Goal: Task Accomplishment & Management: Use online tool/utility

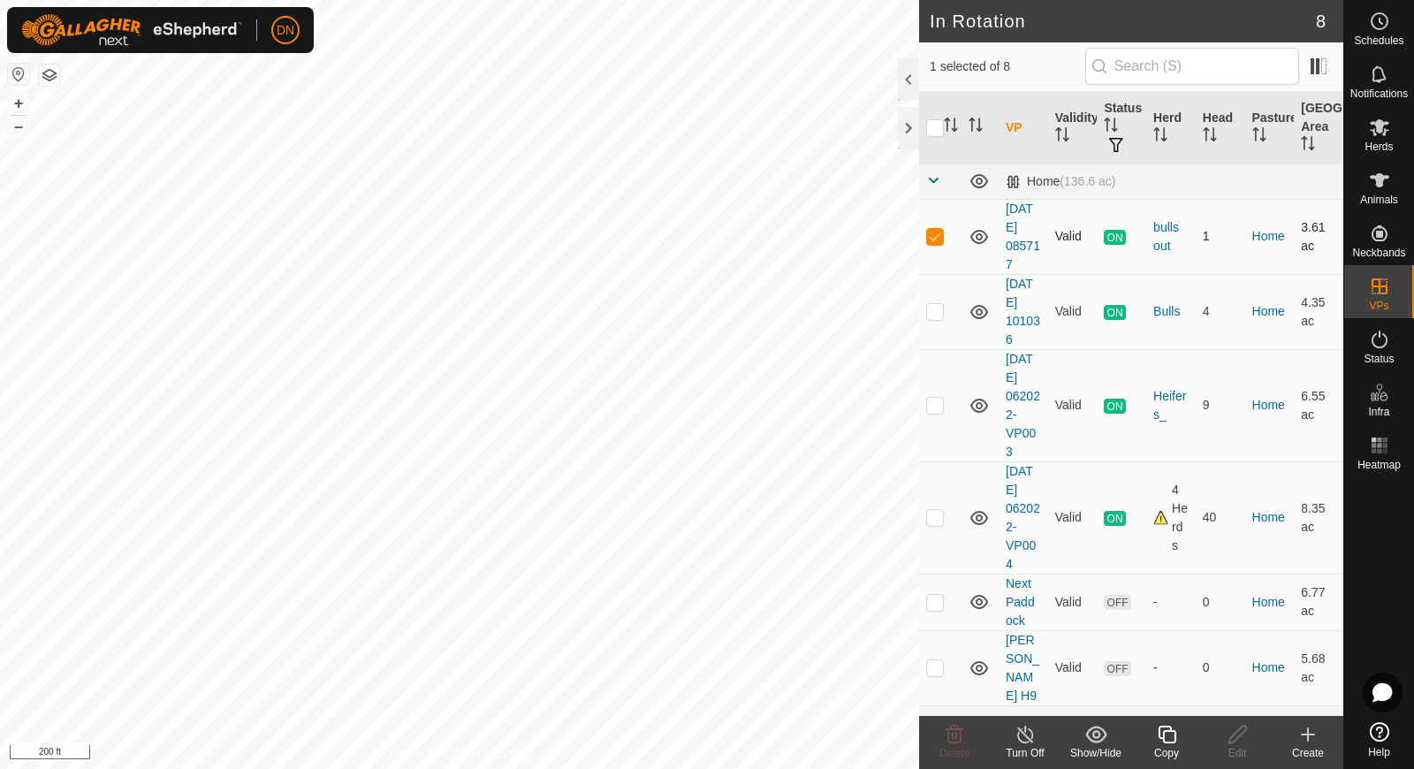
click at [934, 236] on p-checkbox at bounding box center [935, 236] width 18 height 14
checkbox input "false"
checkbox input "true"
click at [1164, 737] on icon at bounding box center [1167, 734] width 18 height 18
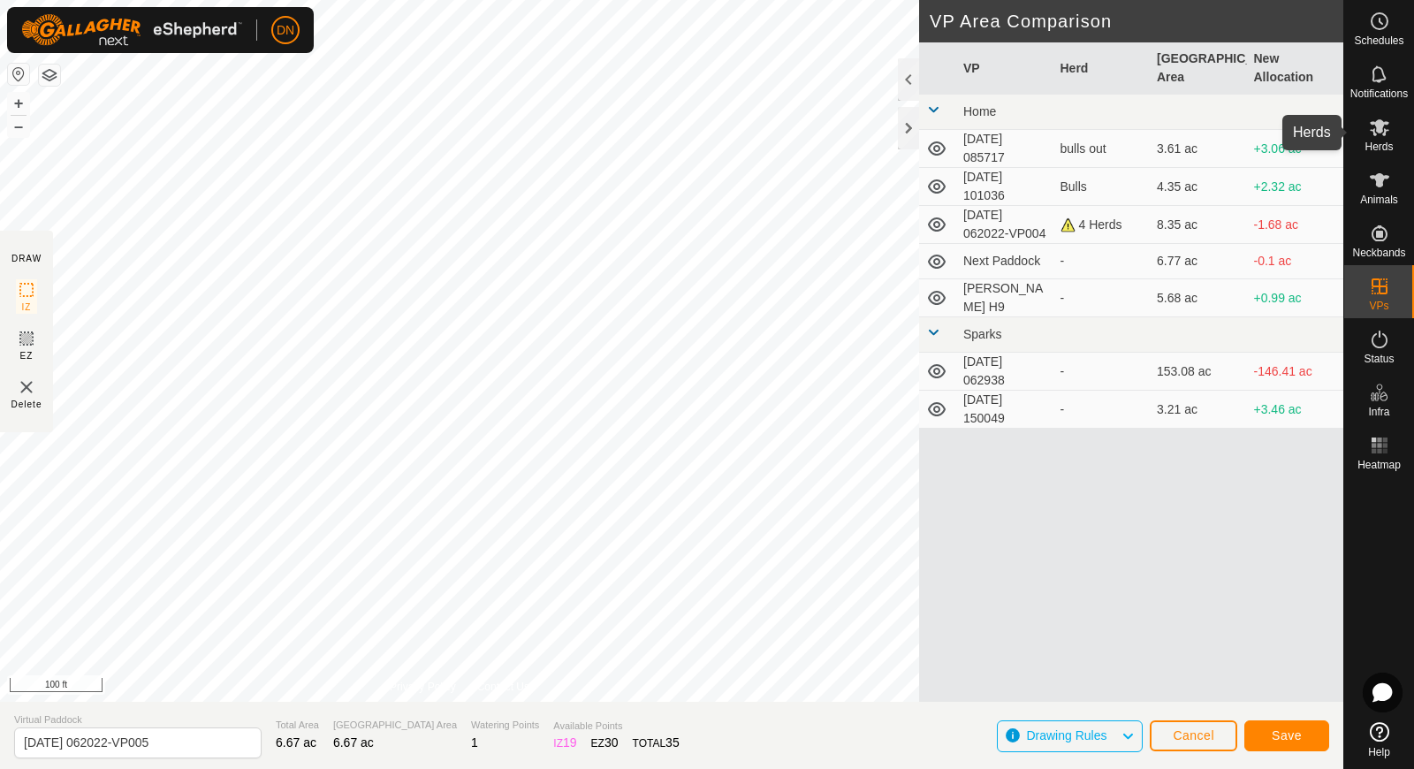
click at [1386, 129] on icon at bounding box center [1379, 127] width 21 height 21
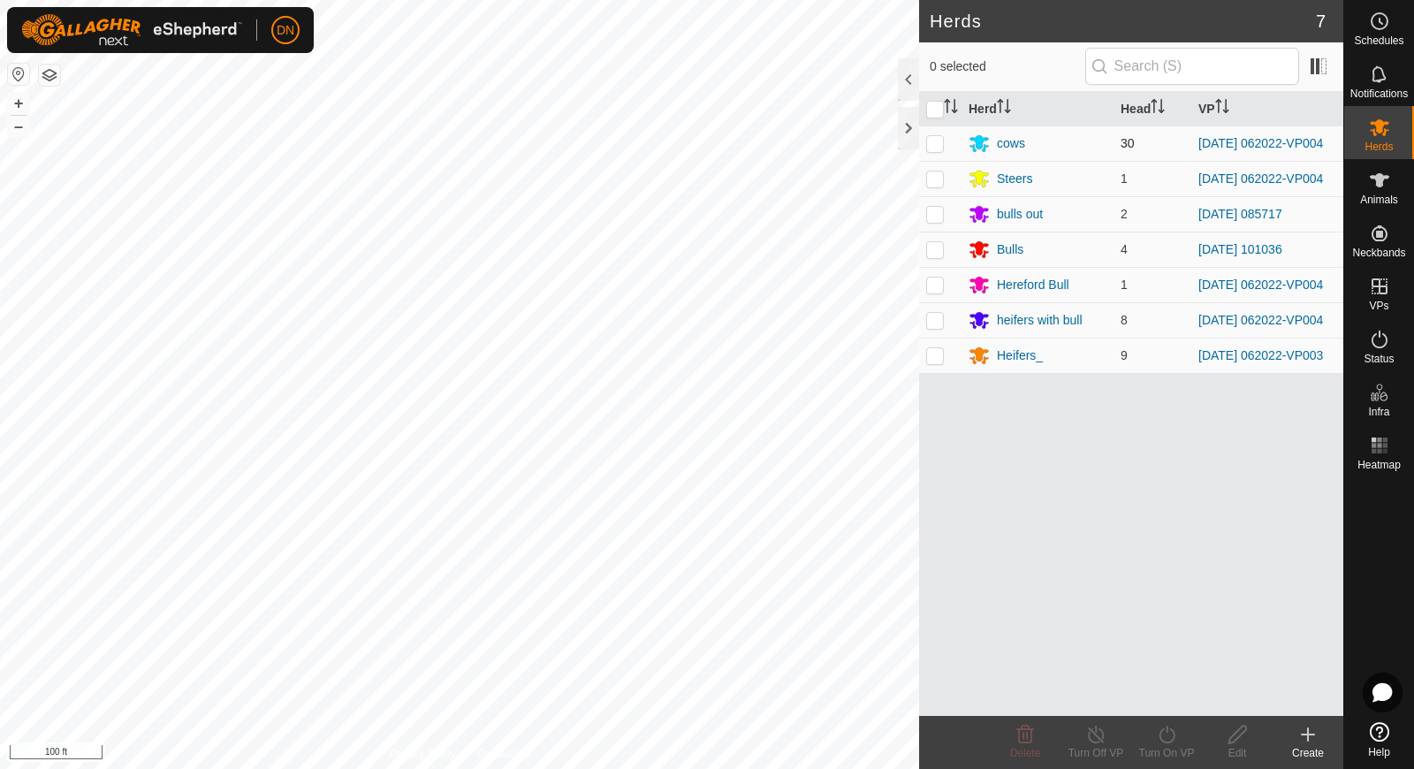
click at [932, 140] on p-checkbox at bounding box center [935, 143] width 18 height 14
checkbox input "true"
click at [931, 178] on p-checkbox at bounding box center [935, 178] width 18 height 14
checkbox input "true"
click at [938, 289] on p-checkbox at bounding box center [935, 284] width 18 height 14
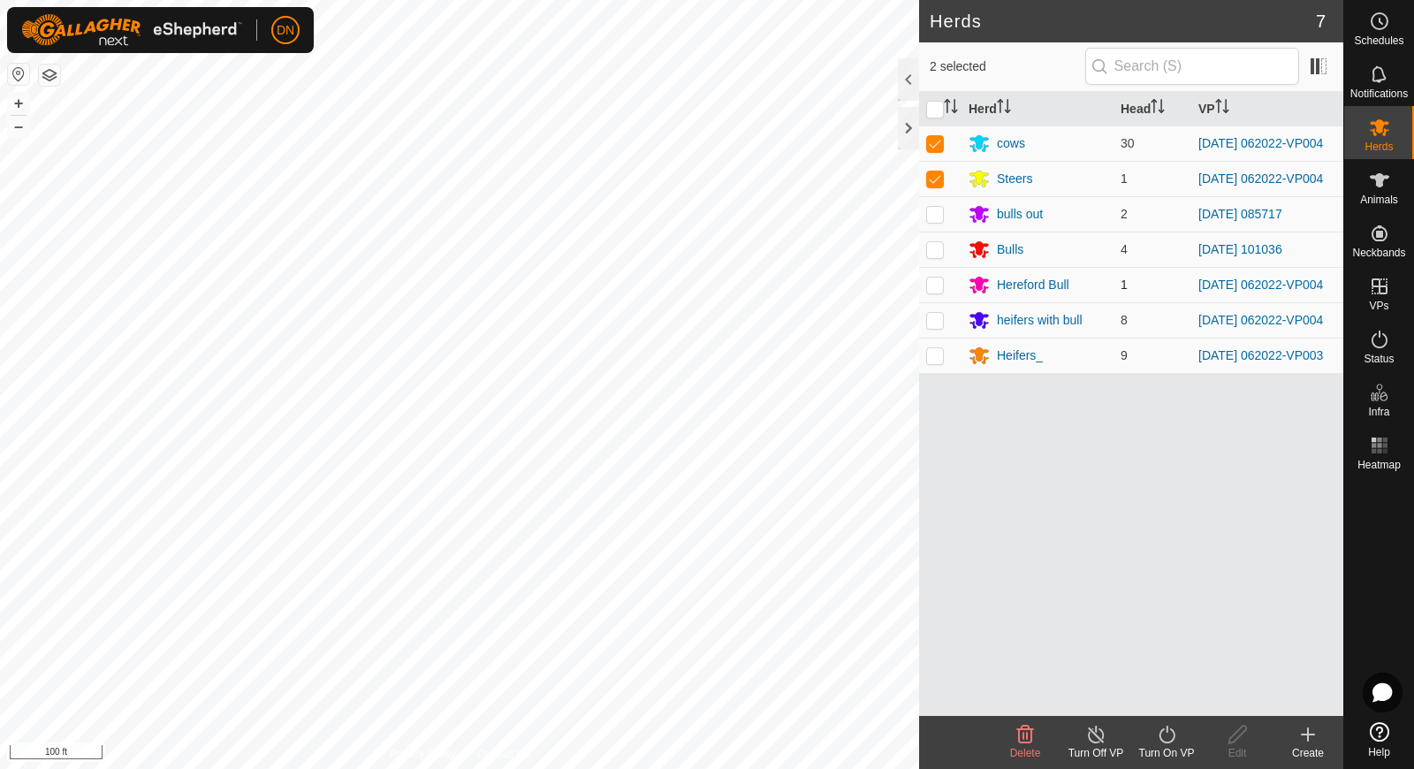
checkbox input "true"
click at [932, 327] on p-checkbox at bounding box center [935, 320] width 18 height 14
checkbox input "true"
click at [928, 362] on p-checkbox at bounding box center [935, 355] width 18 height 14
checkbox input "true"
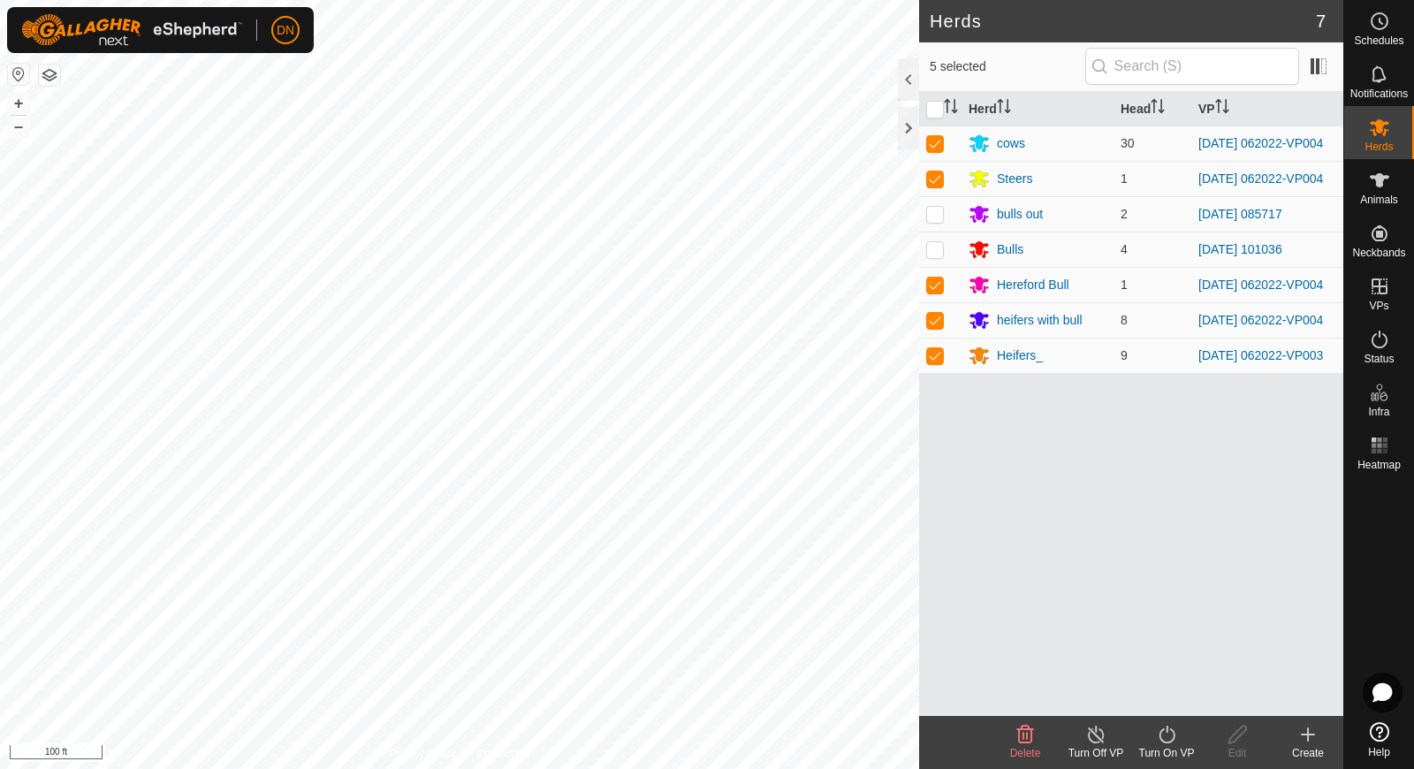
click at [1163, 730] on icon at bounding box center [1166, 734] width 16 height 18
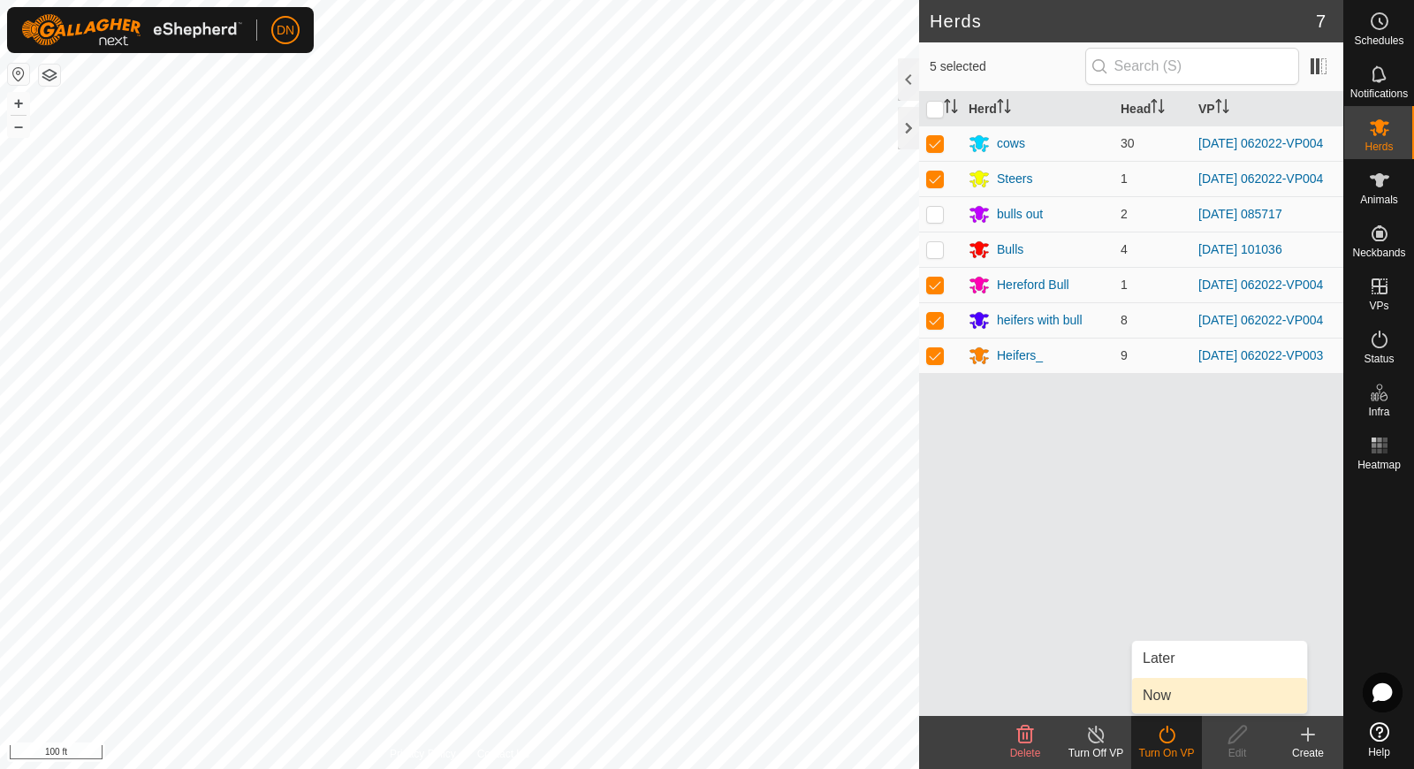
click at [1166, 697] on link "Now" at bounding box center [1219, 695] width 175 height 35
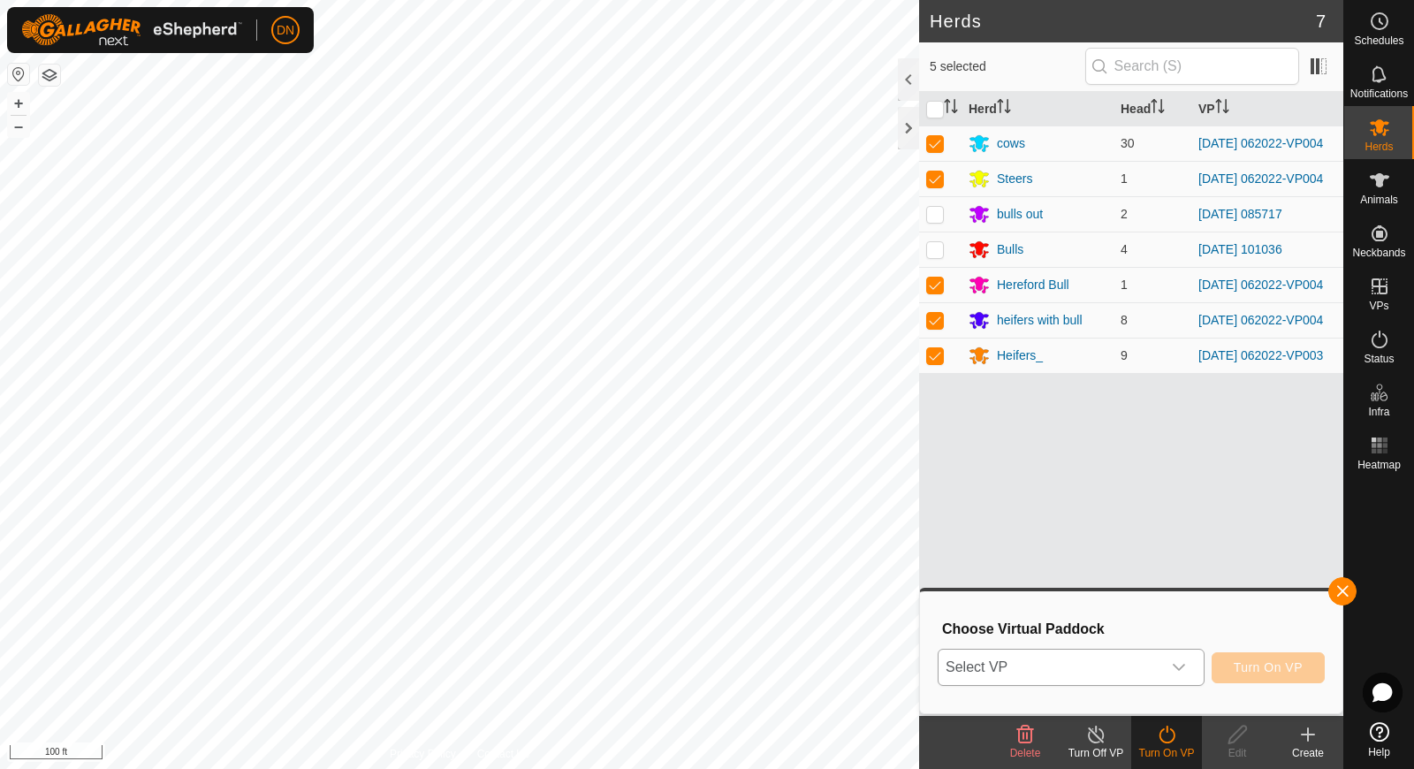
click at [1179, 662] on icon "dropdown trigger" at bounding box center [1179, 667] width 14 height 14
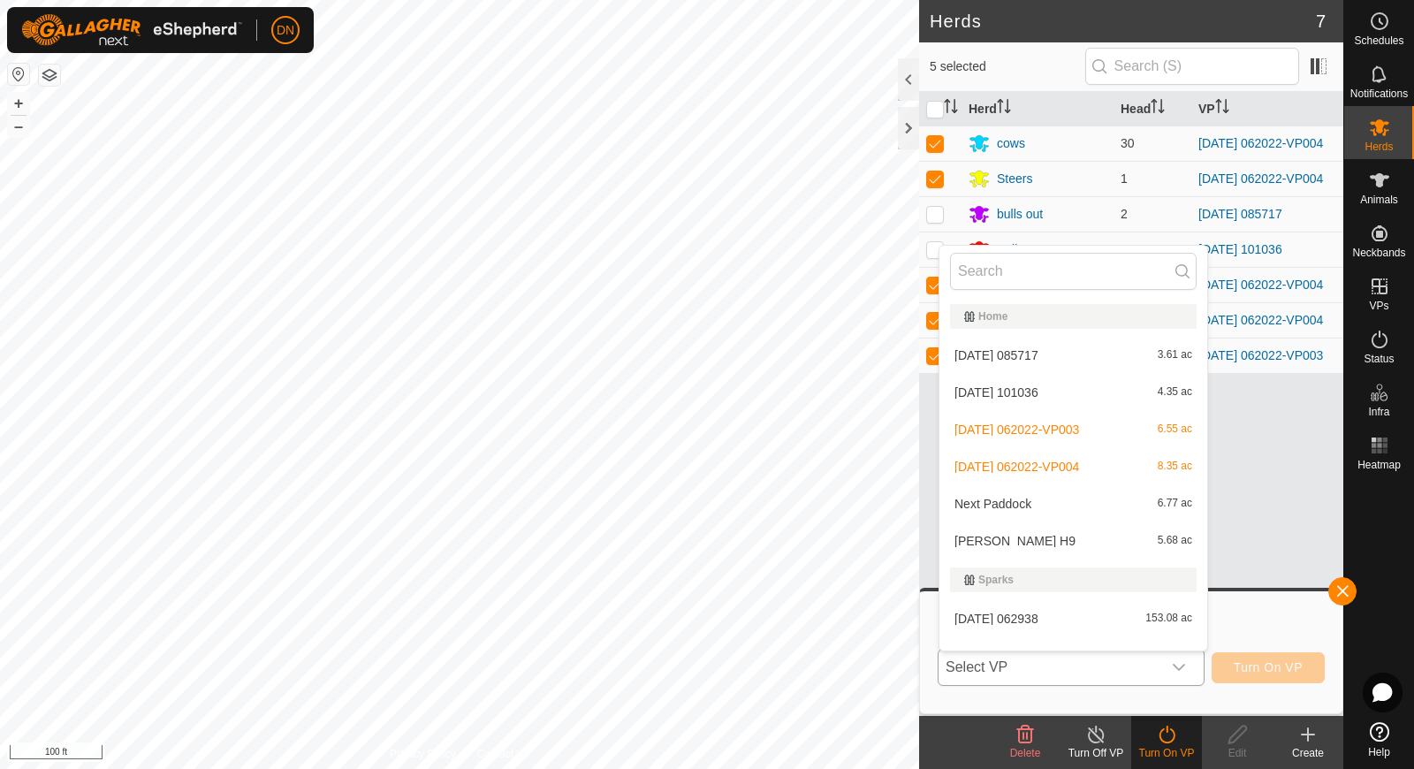
scroll to position [23, 0]
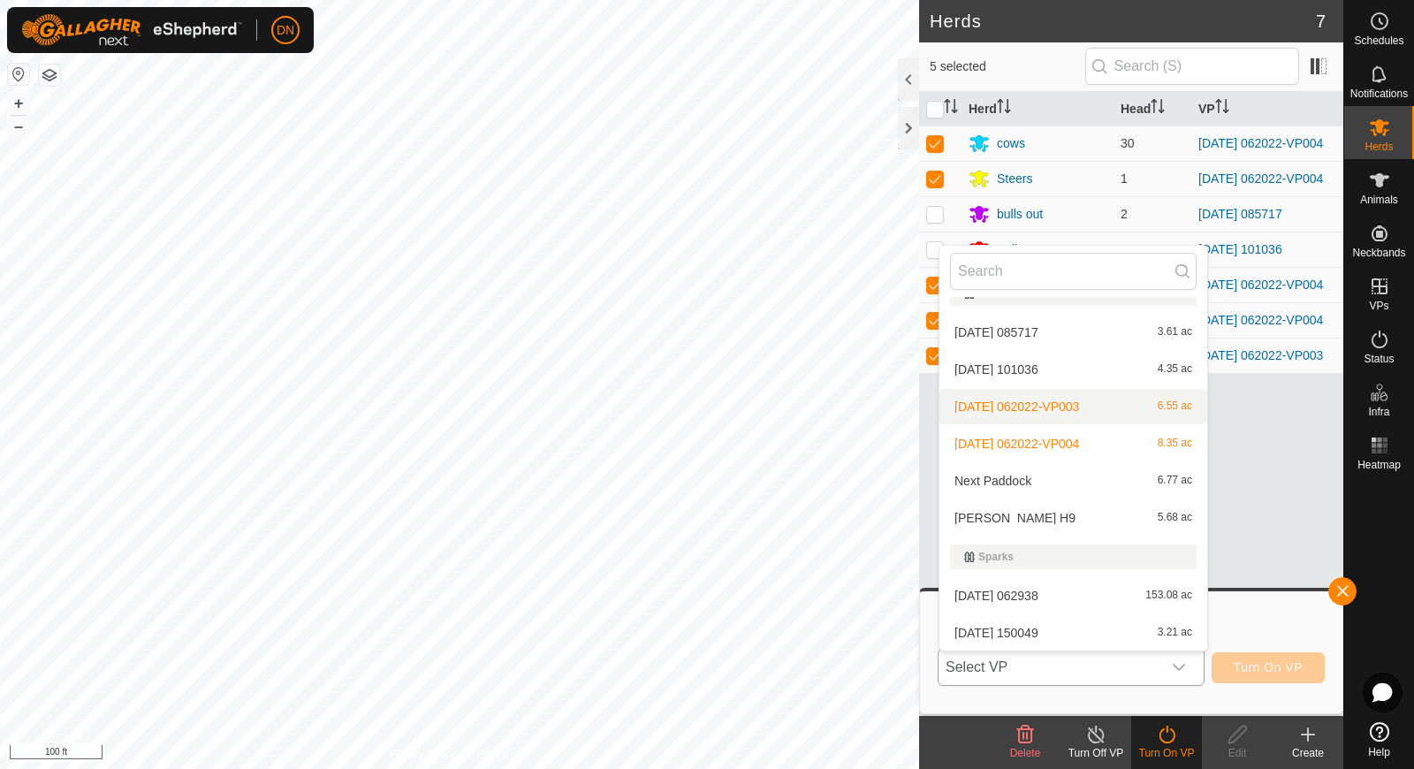
click at [1072, 408] on li "[DATE] 062022-VP003 6.55 ac" at bounding box center [1073, 406] width 268 height 35
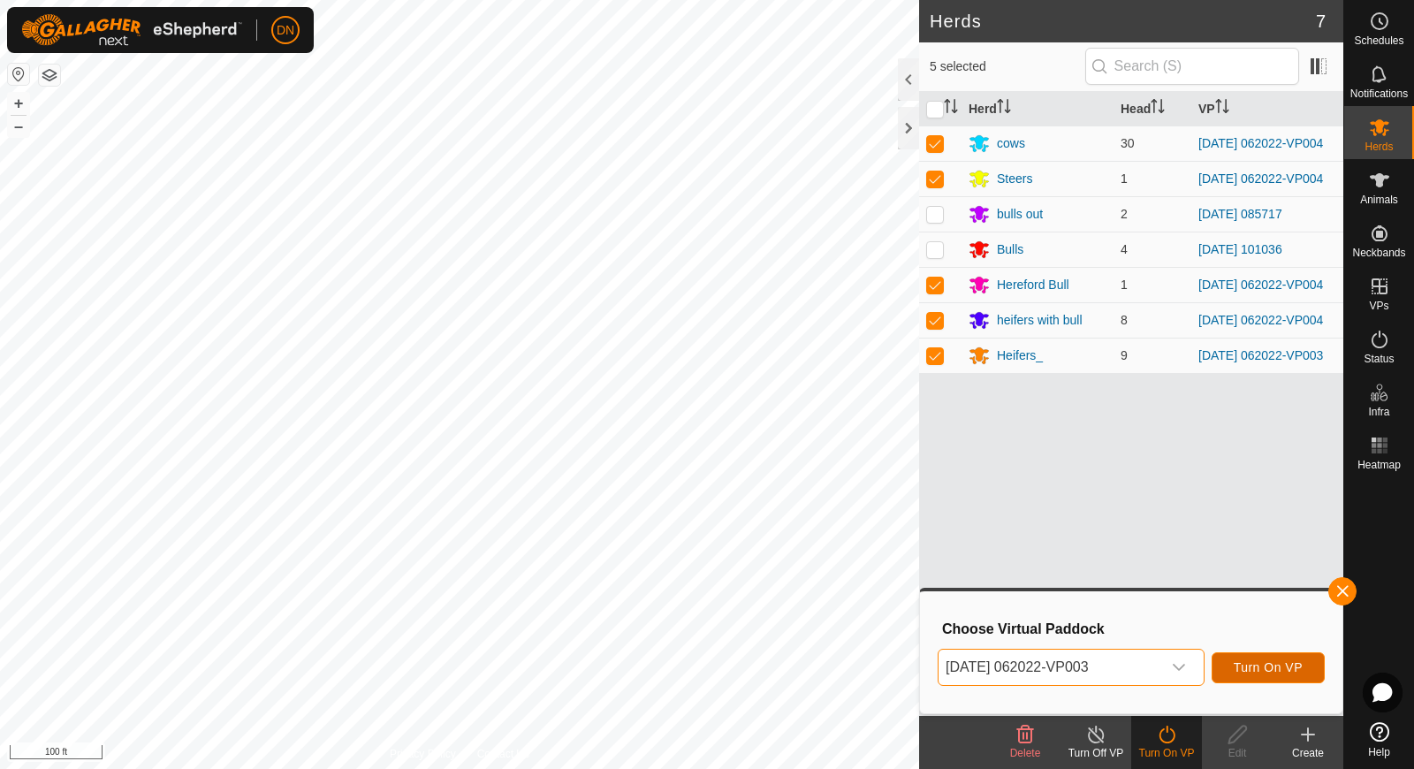
click at [1272, 665] on span "Turn On VP" at bounding box center [1268, 667] width 69 height 14
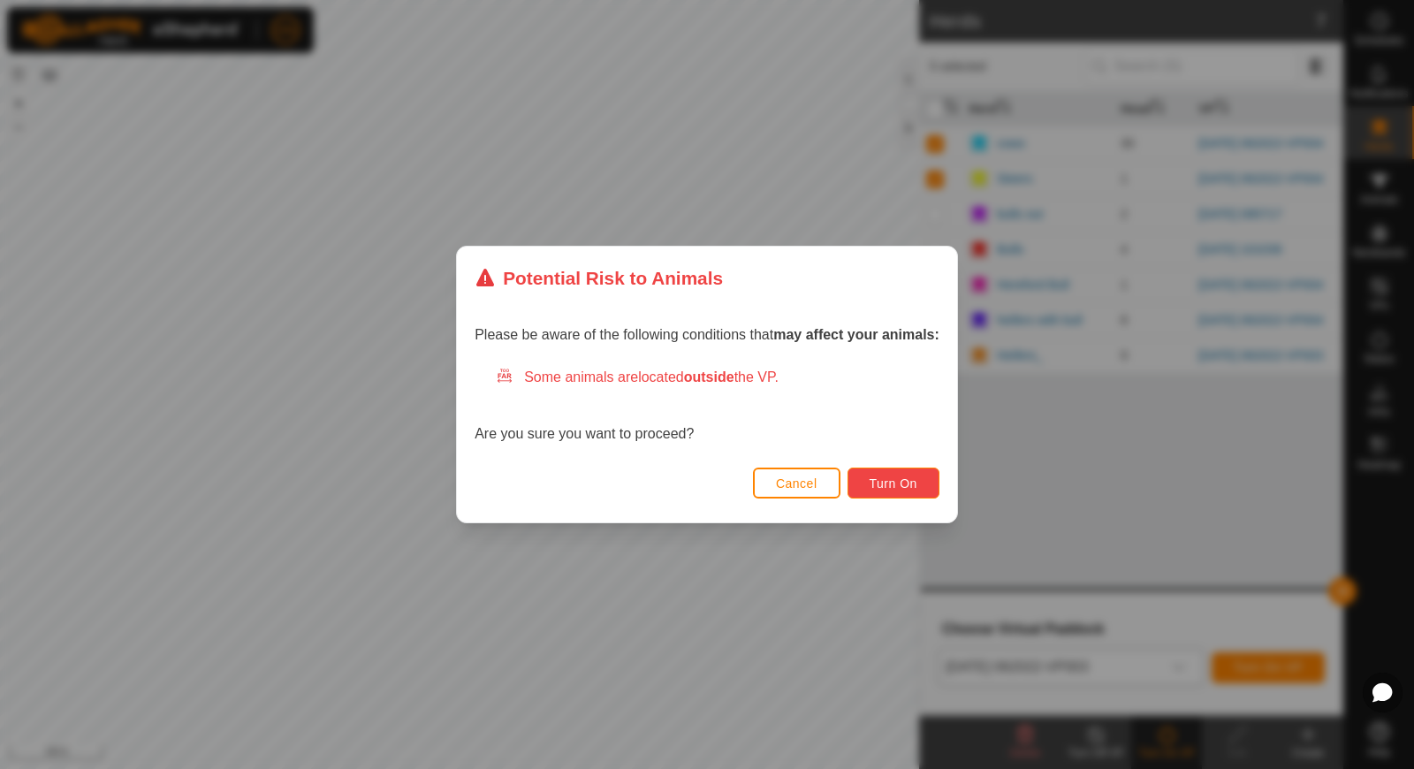
click at [883, 478] on span "Turn On" at bounding box center [894, 483] width 48 height 14
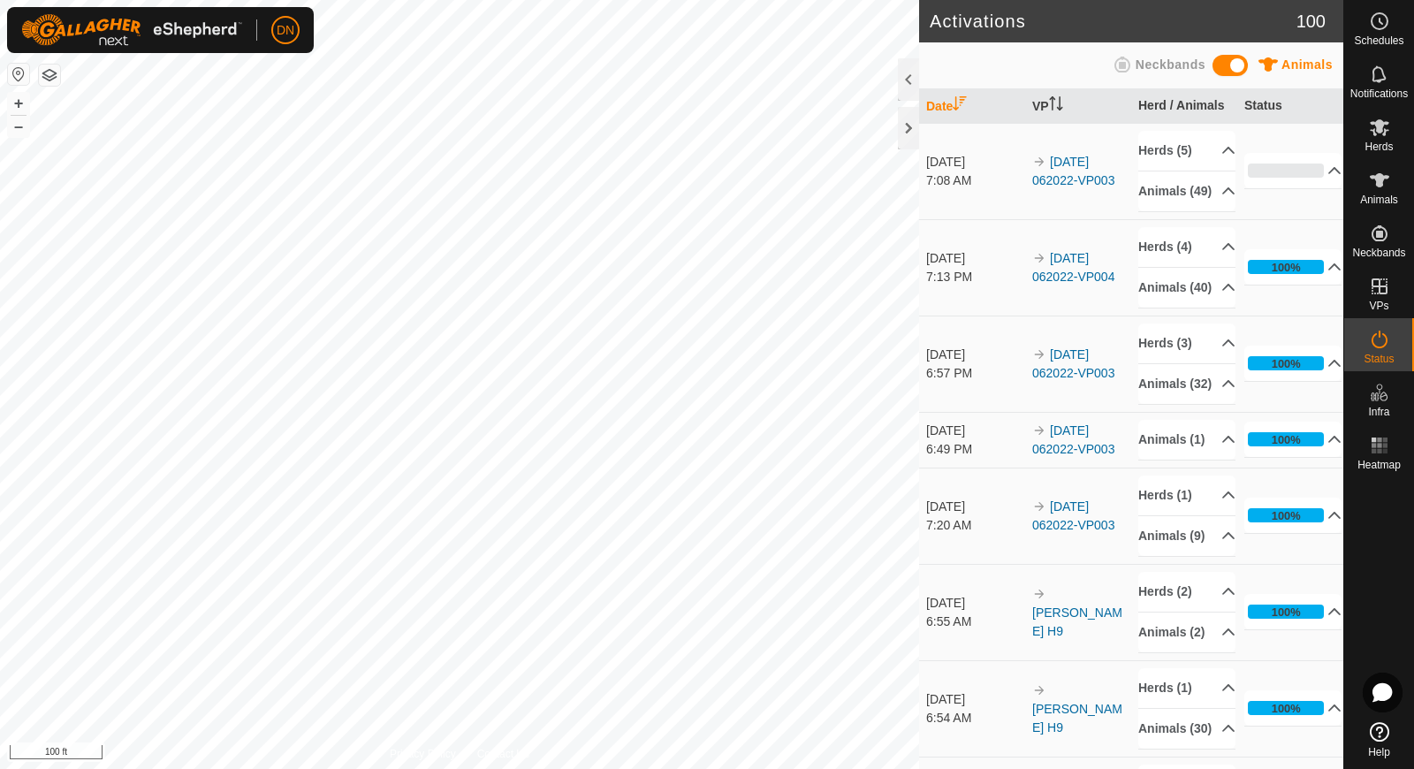
click at [1065, 180] on td "[DATE] 062022-VP003" at bounding box center [1078, 171] width 106 height 96
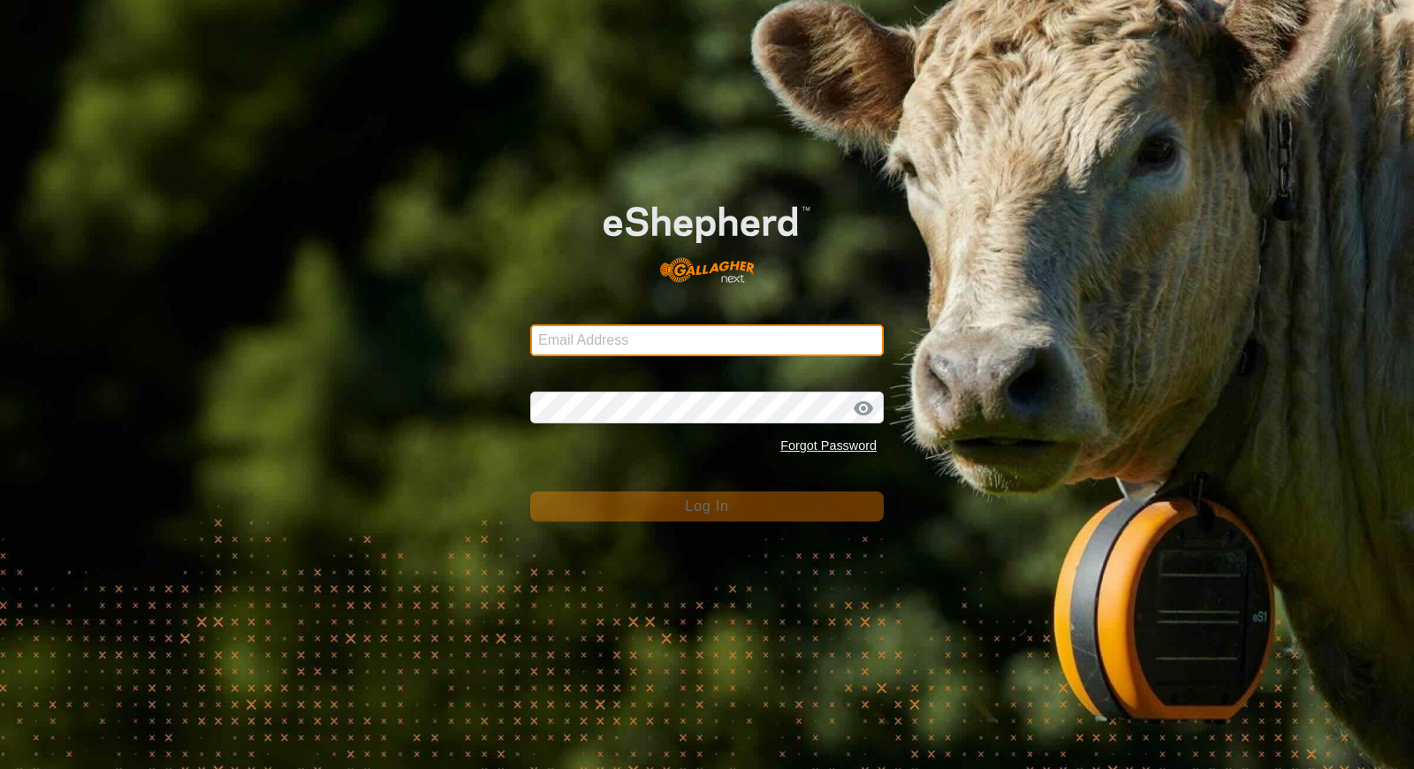
type input "[EMAIL_ADDRESS][DOMAIN_NAME]"
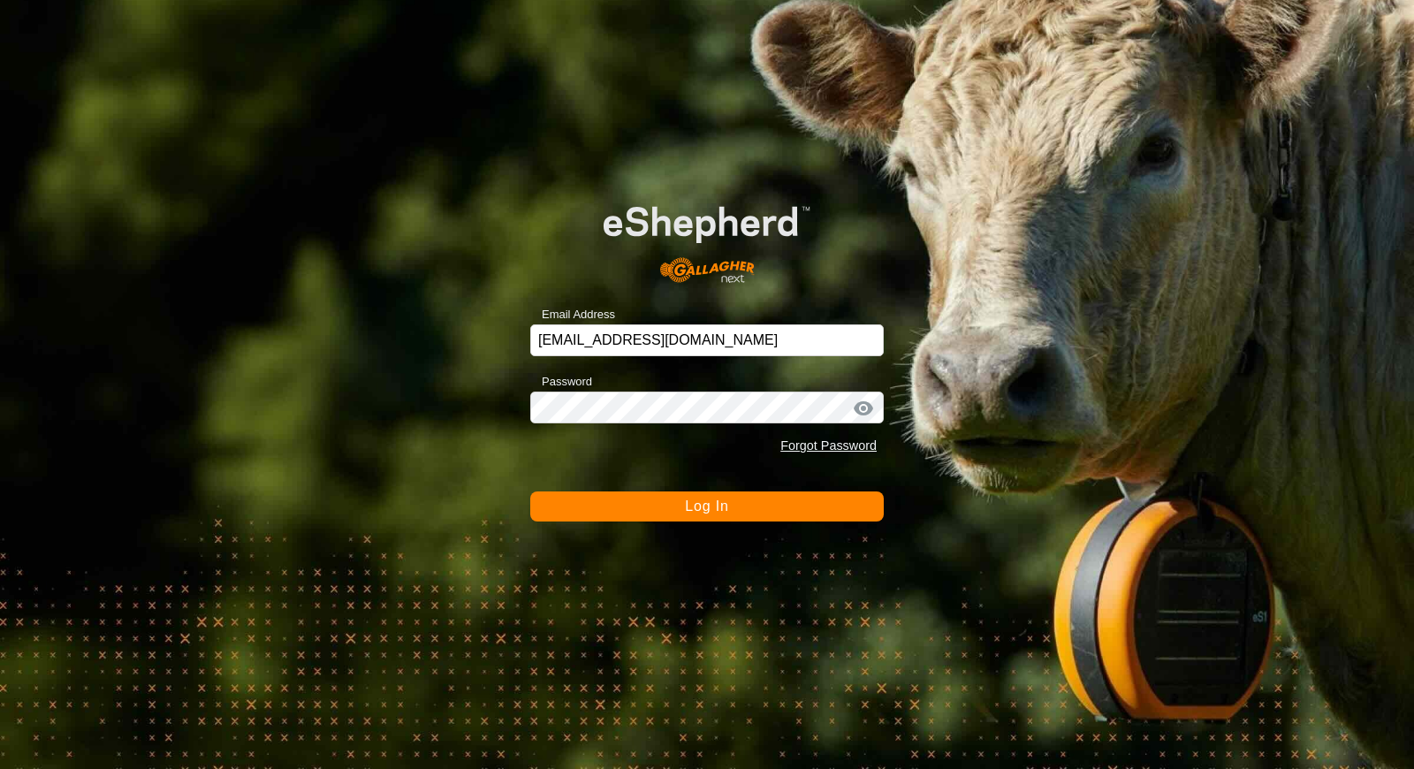
click at [732, 505] on button "Log In" at bounding box center [706, 506] width 353 height 30
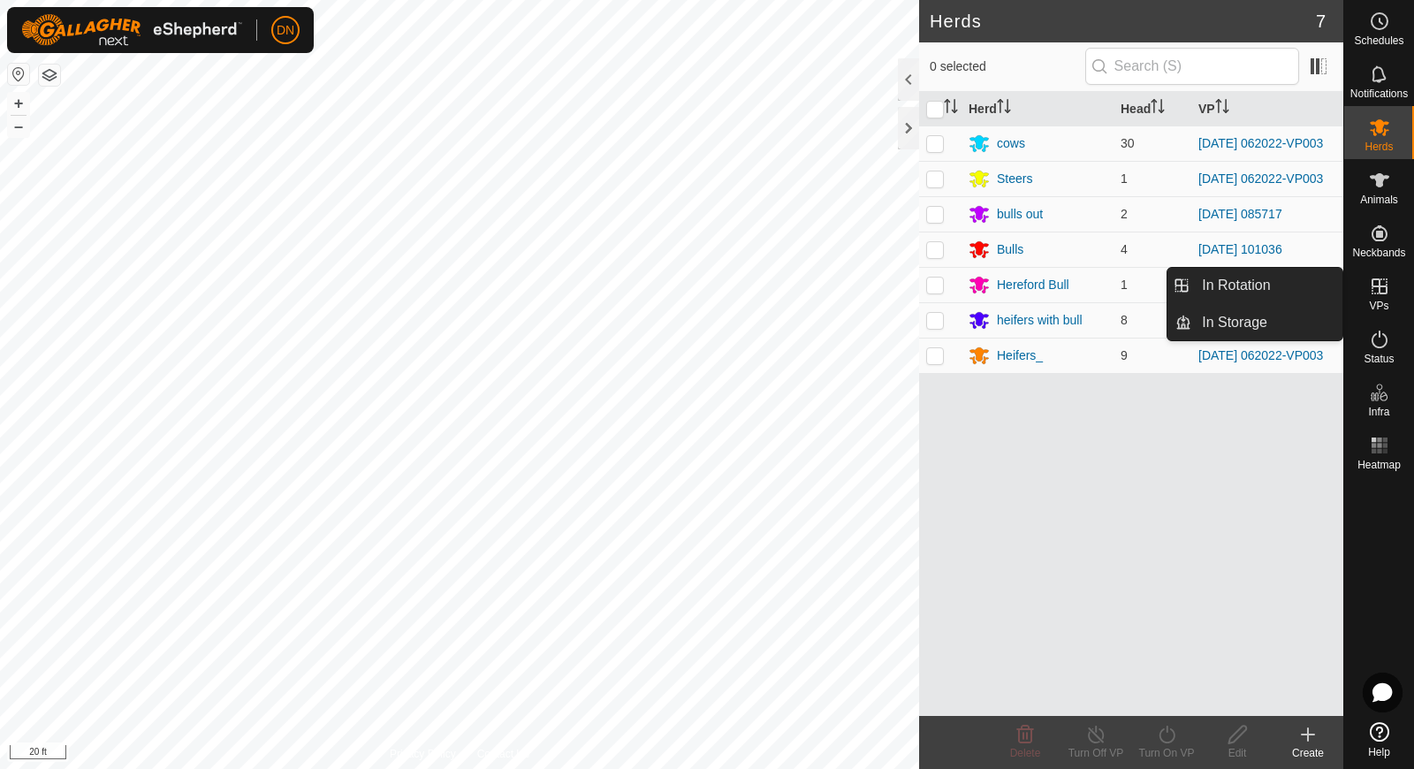
click at [1382, 280] on icon at bounding box center [1379, 286] width 21 height 21
click at [1224, 285] on link "In Rotation" at bounding box center [1266, 285] width 151 height 35
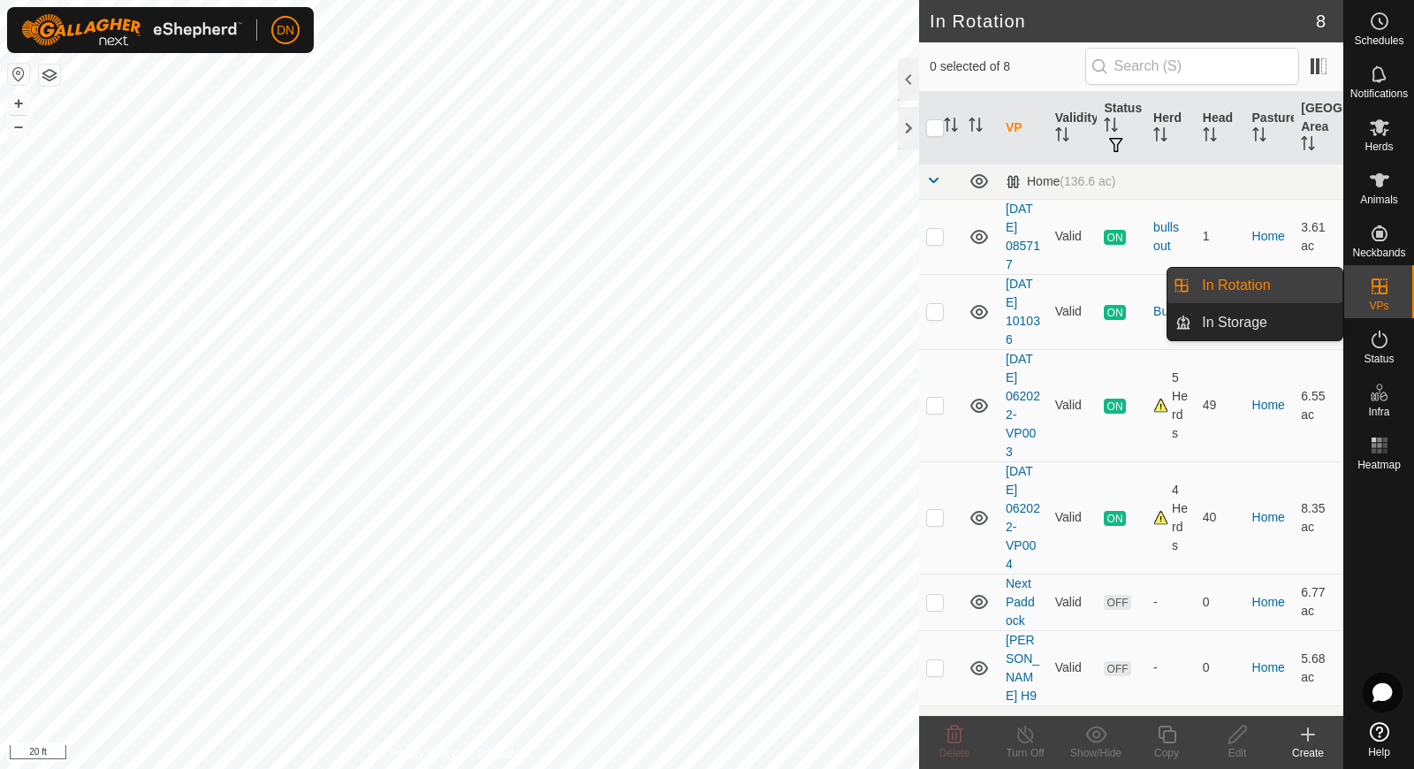
click at [1224, 285] on link "In Rotation" at bounding box center [1266, 285] width 151 height 35
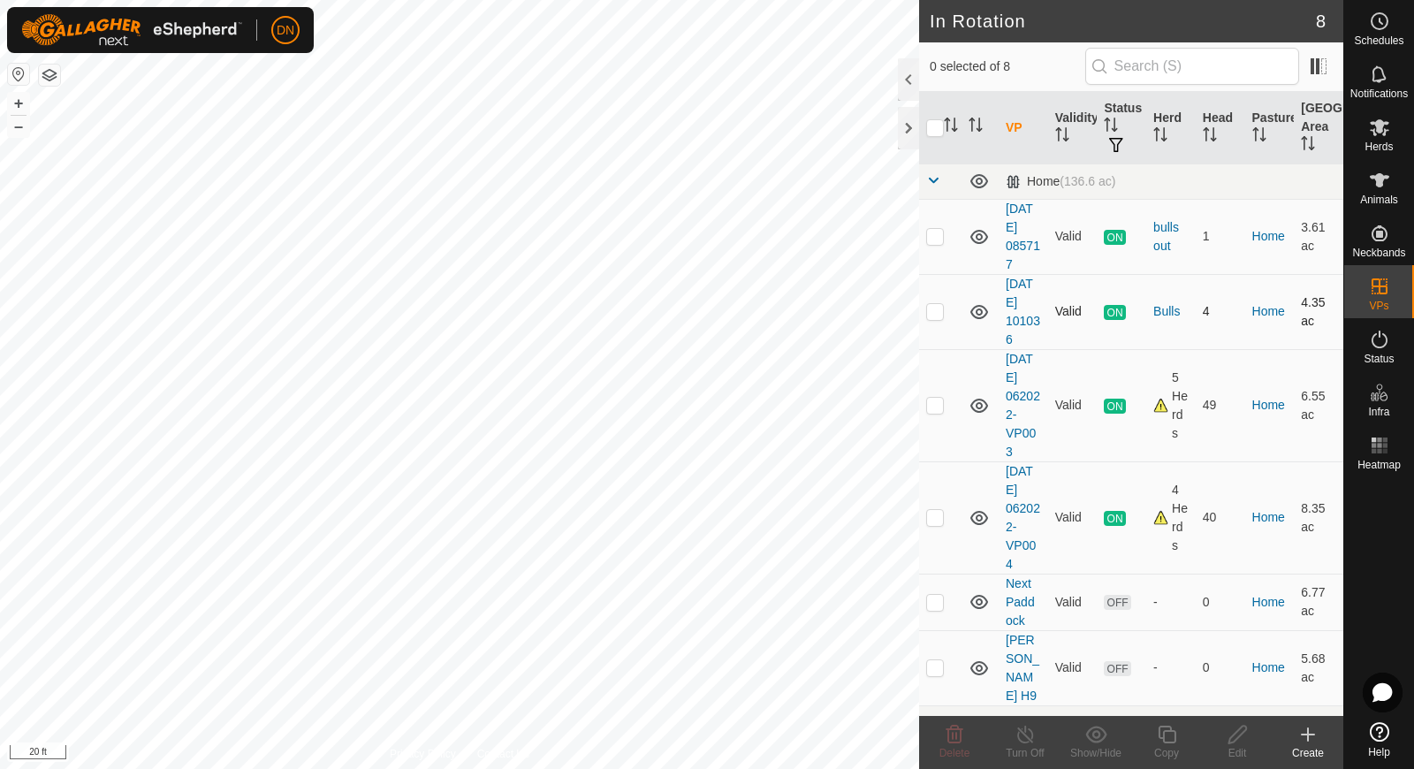
scroll to position [88, 0]
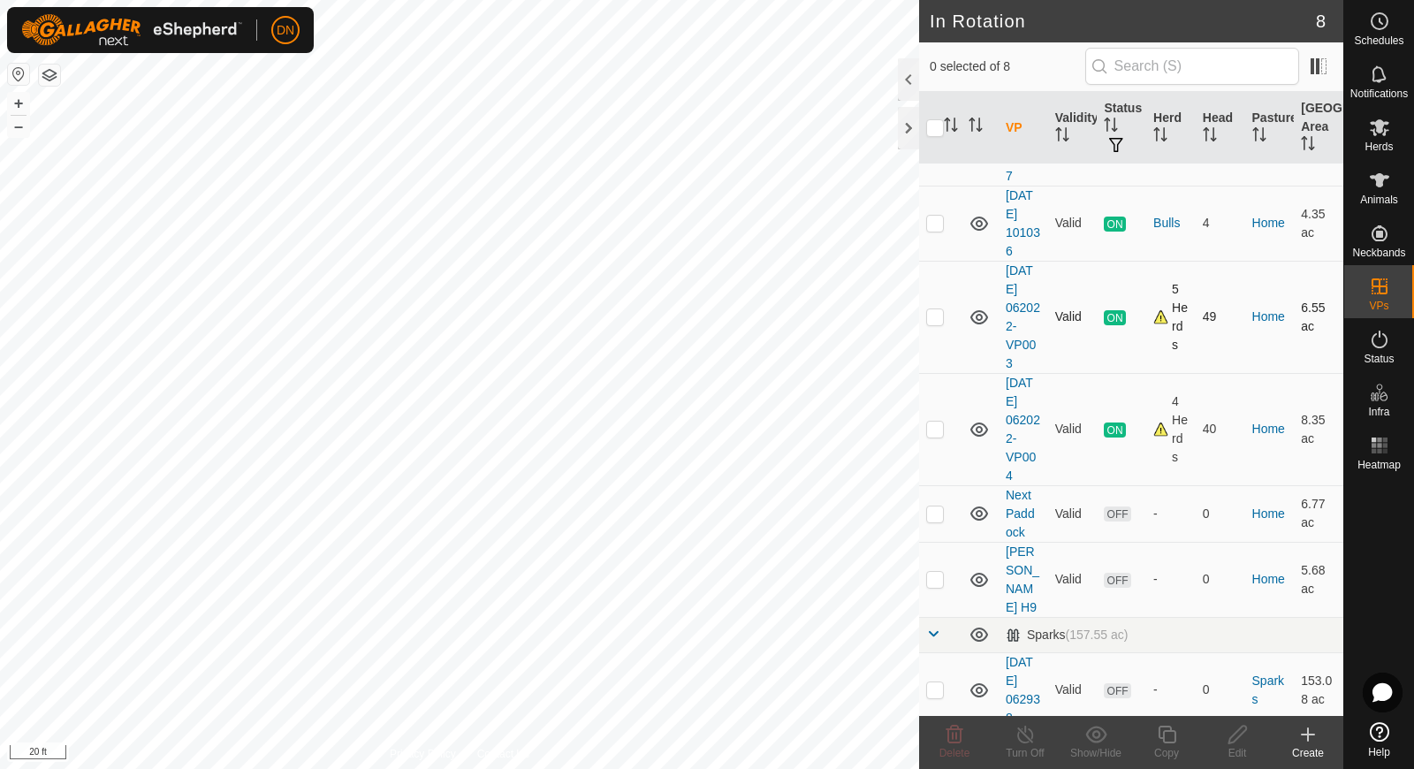
click at [937, 321] on p-checkbox at bounding box center [935, 316] width 18 height 14
checkbox input "true"
click at [1167, 733] on icon at bounding box center [1167, 734] width 22 height 21
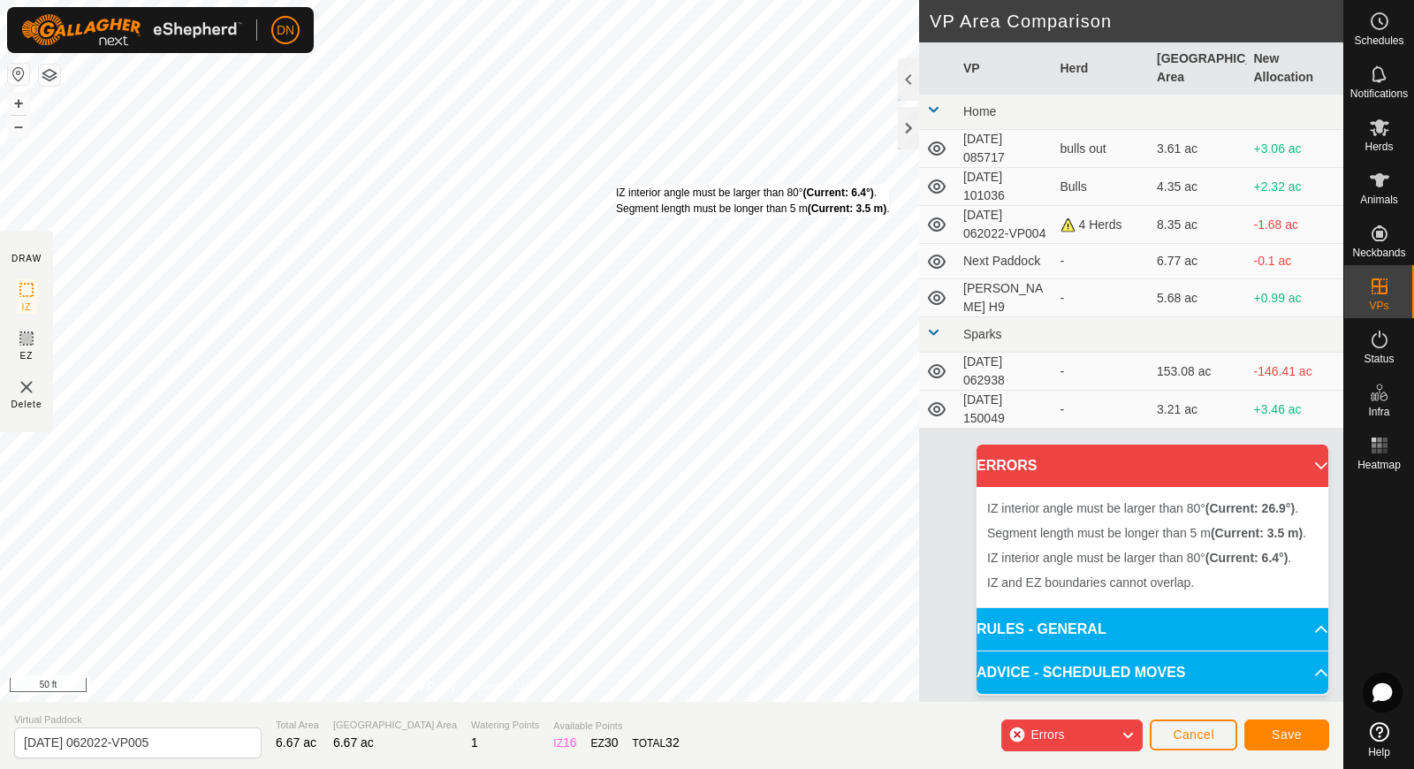
click at [616, 185] on div "IZ interior angle must be larger than 80° (Current: 6.4°) . Segment length must…" at bounding box center [752, 201] width 273 height 32
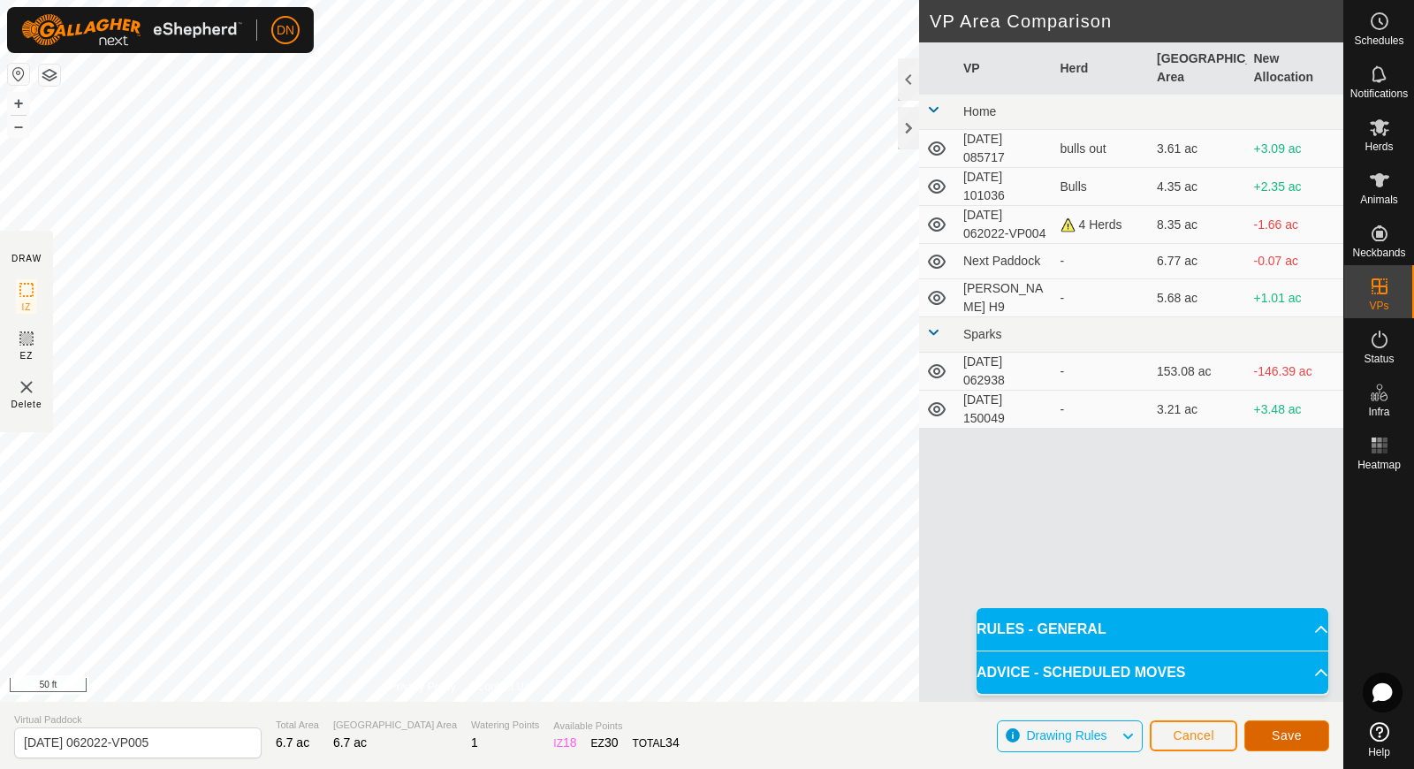
click at [1253, 732] on button "Save" at bounding box center [1286, 735] width 85 height 31
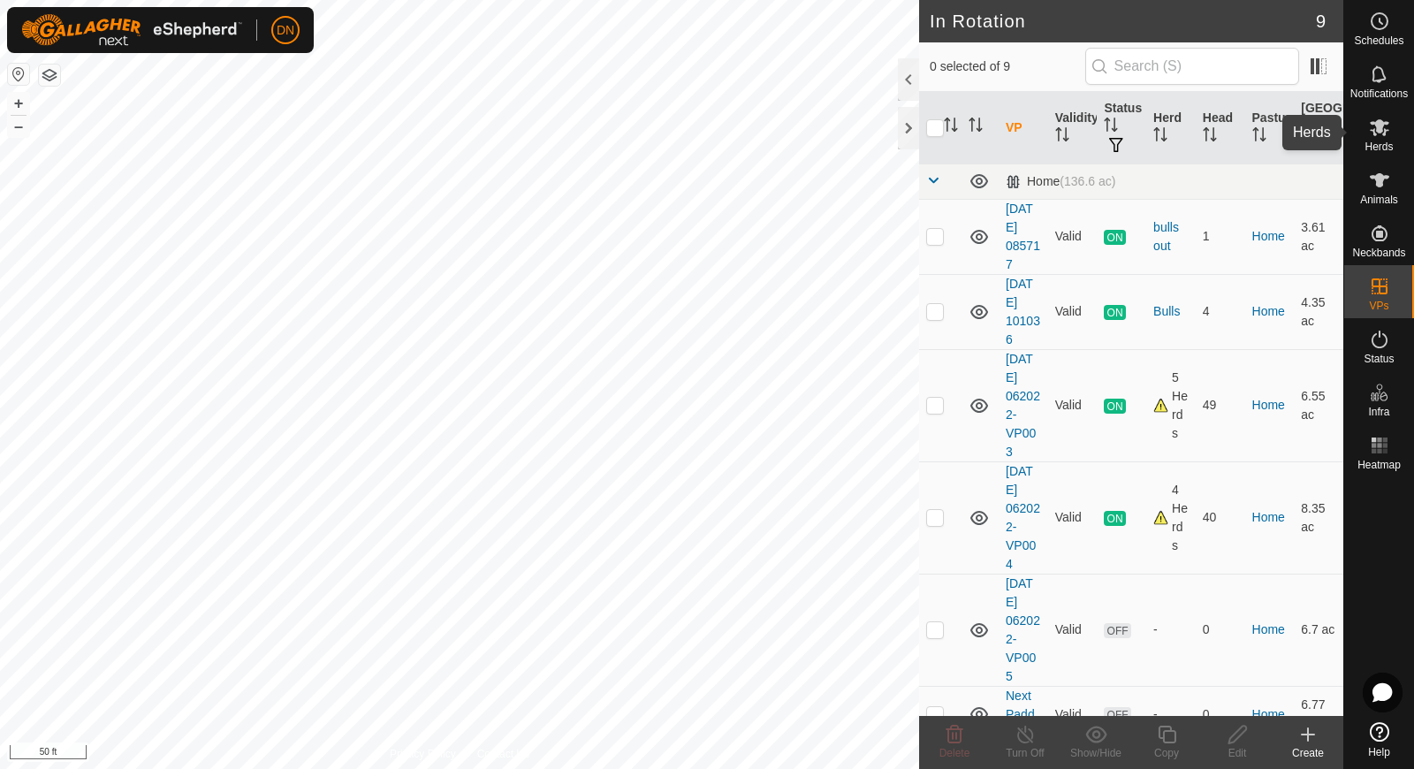
click at [1382, 139] on es-mob-svg-icon at bounding box center [1379, 127] width 32 height 28
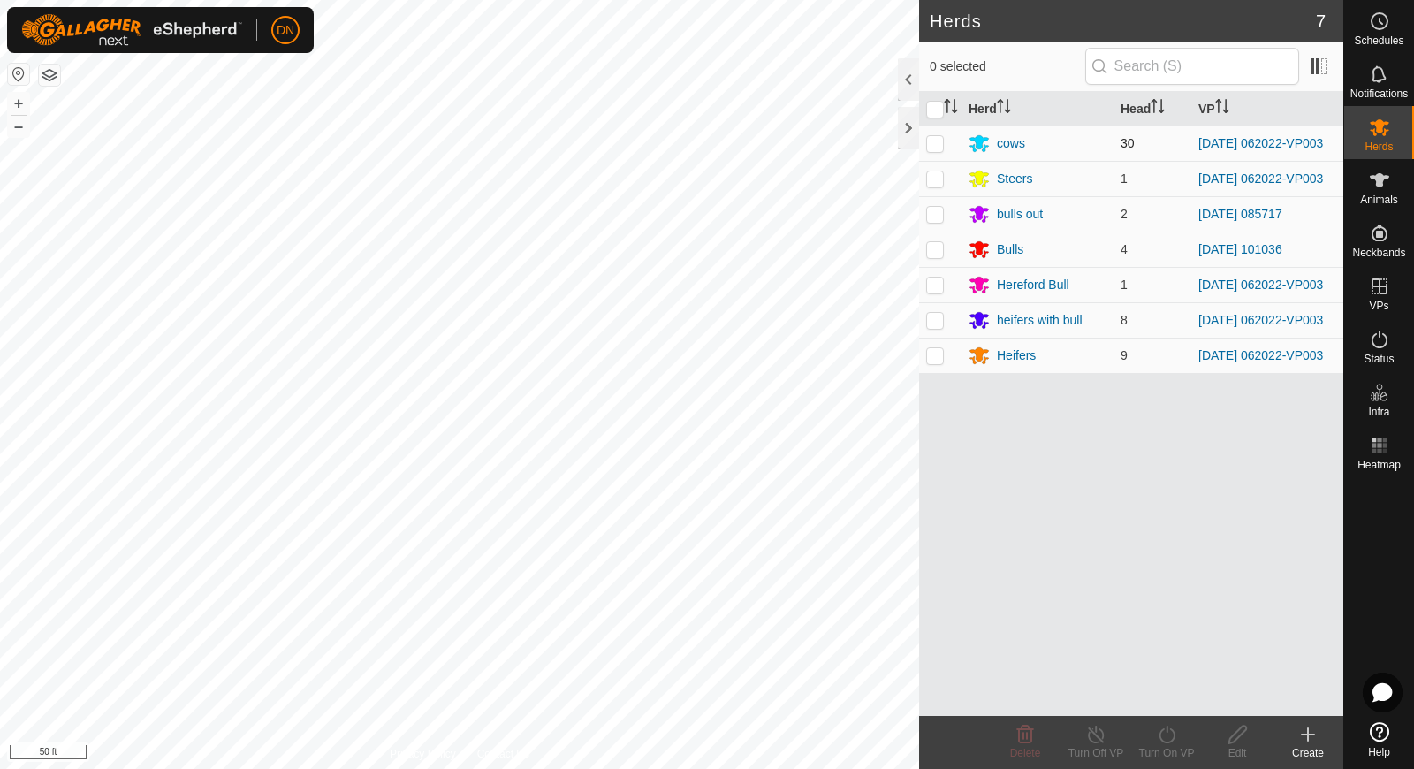
click at [925, 143] on td at bounding box center [940, 142] width 42 height 35
checkbox input "true"
click at [934, 186] on p-checkbox at bounding box center [935, 178] width 18 height 14
checkbox input "true"
click at [933, 292] on p-checkbox at bounding box center [935, 284] width 18 height 14
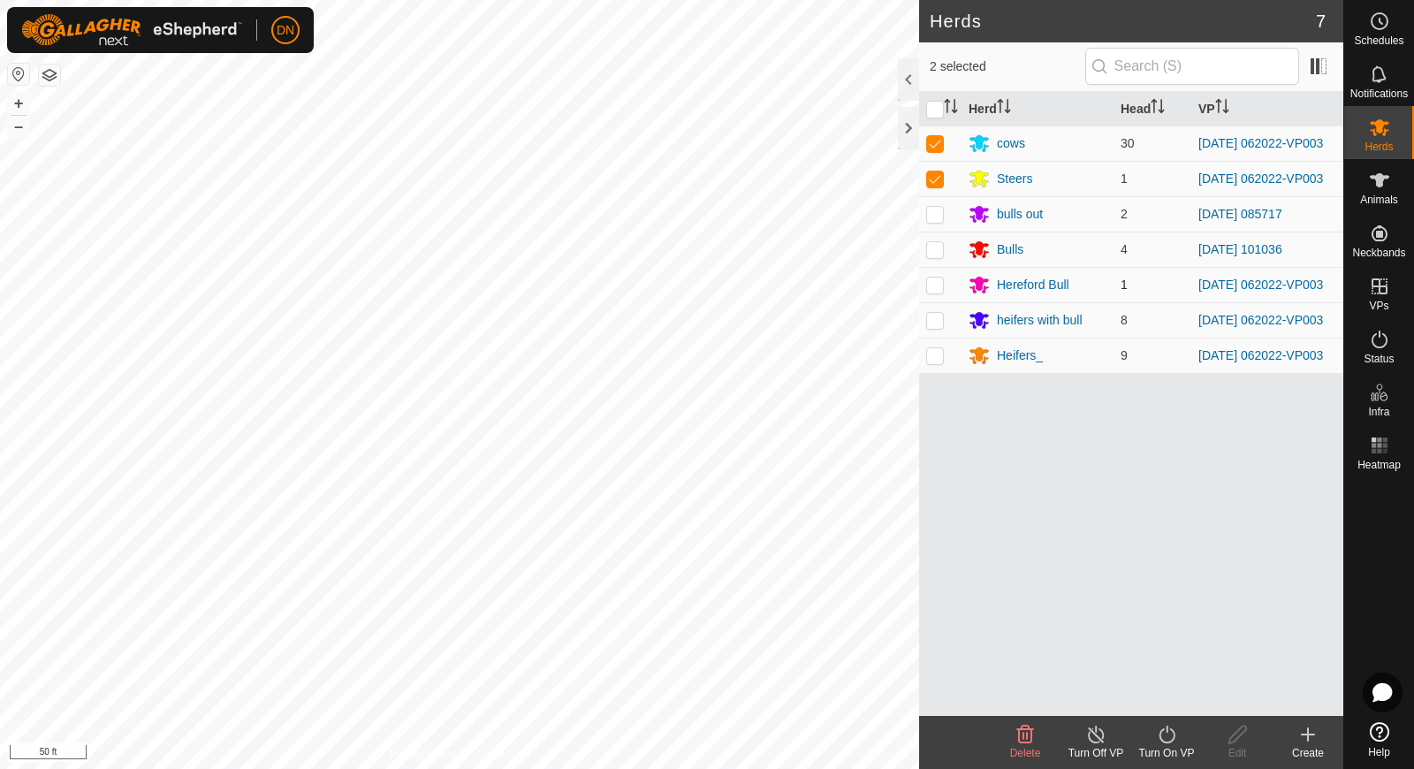
checkbox input "true"
click at [924, 324] on td at bounding box center [940, 319] width 42 height 35
checkbox input "true"
click at [937, 362] on p-checkbox at bounding box center [935, 355] width 18 height 14
checkbox input "true"
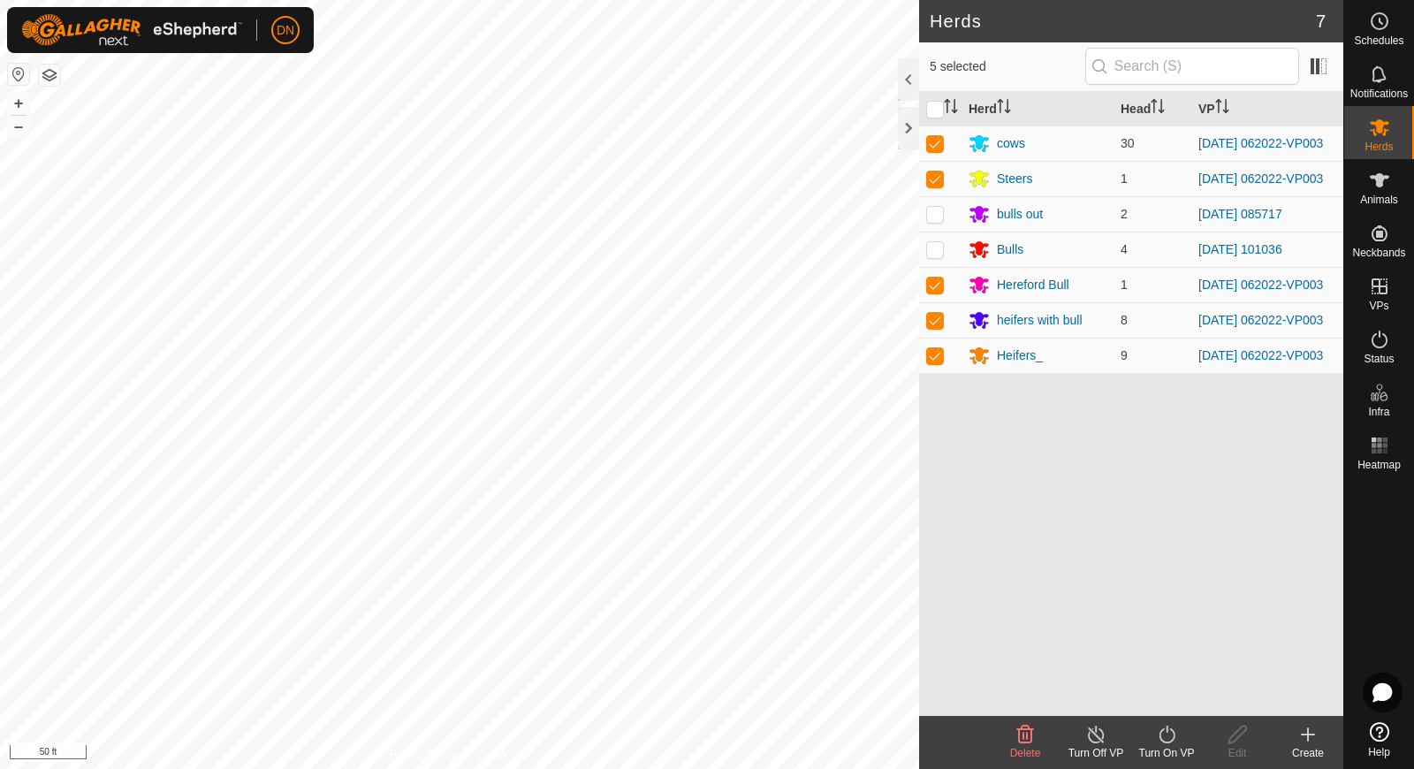
click at [1169, 737] on icon at bounding box center [1167, 734] width 22 height 21
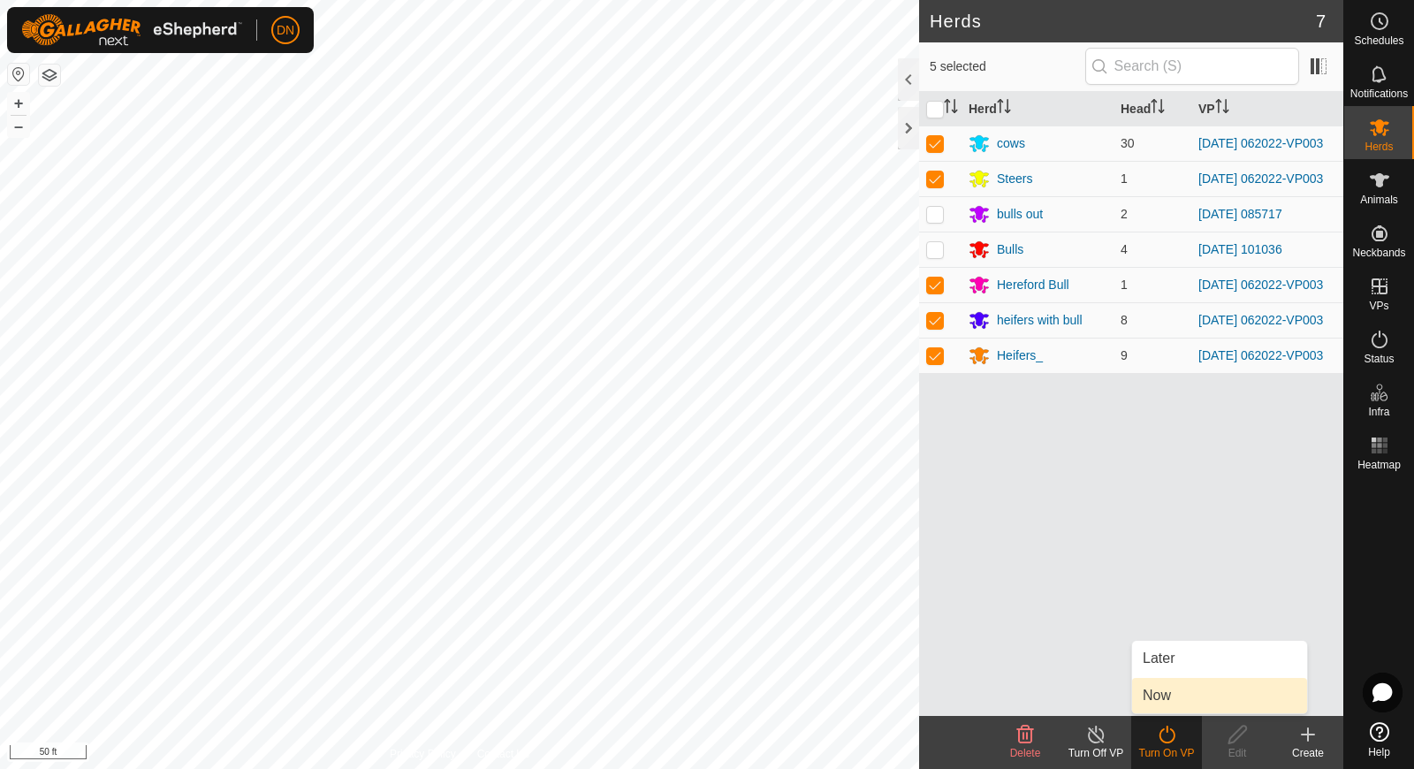
click at [1166, 698] on link "Now" at bounding box center [1219, 695] width 175 height 35
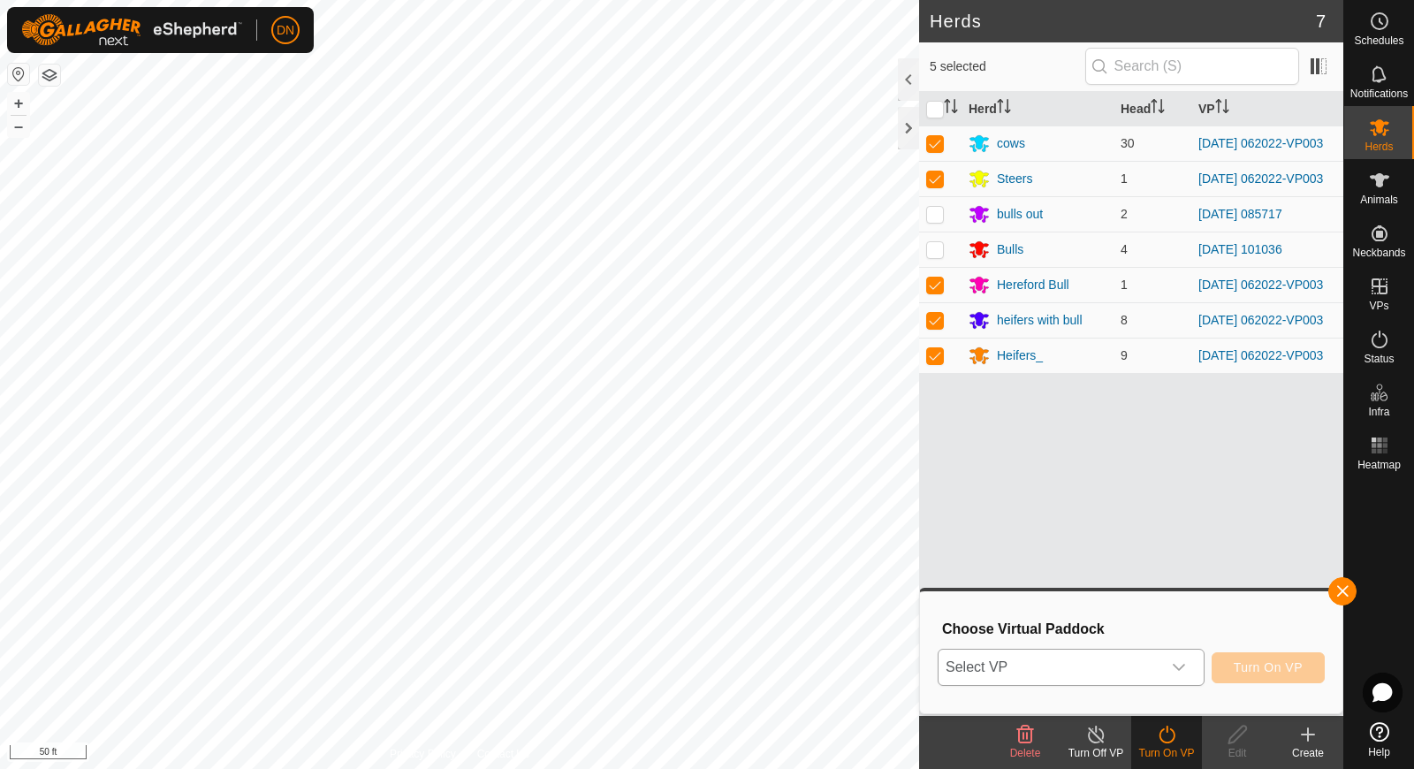
click at [1182, 665] on icon "dropdown trigger" at bounding box center [1179, 667] width 14 height 14
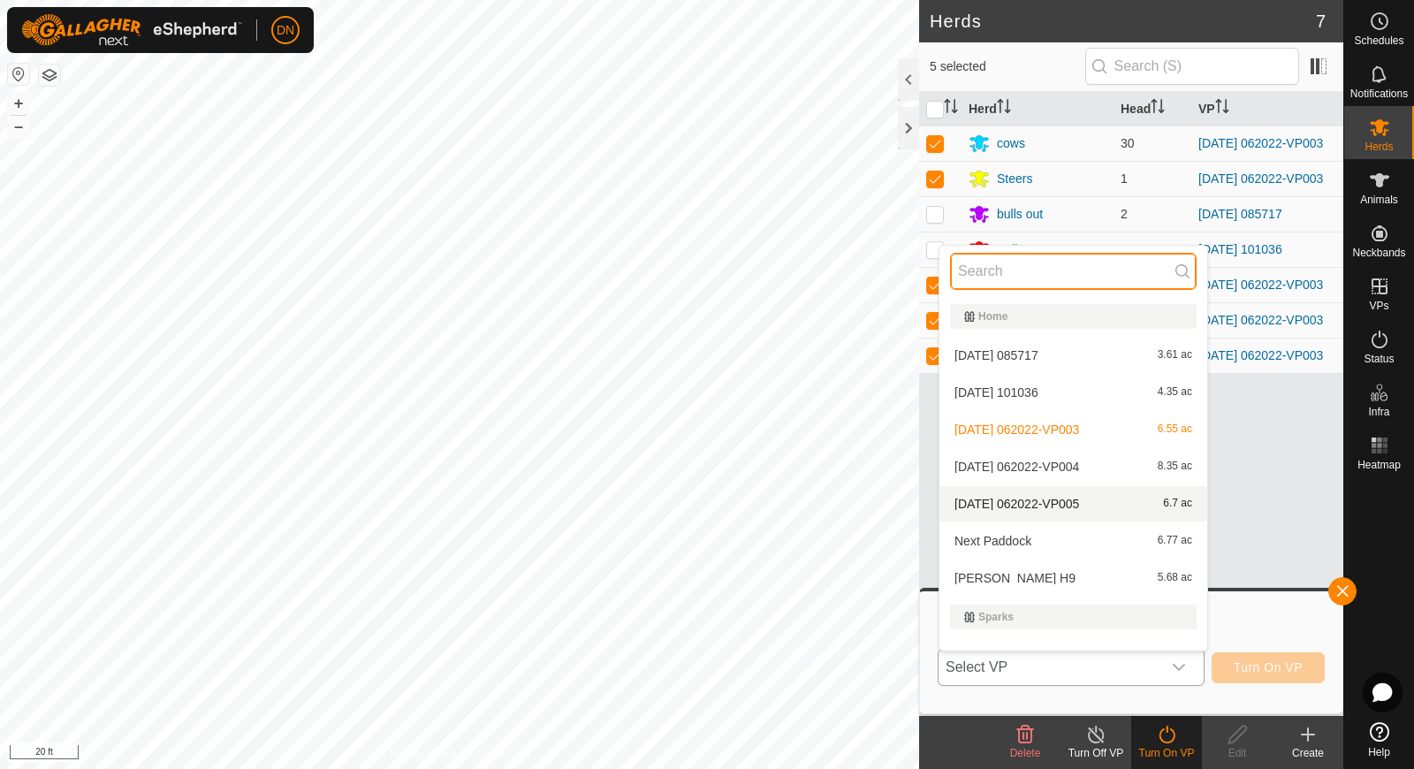
scroll to position [60, 0]
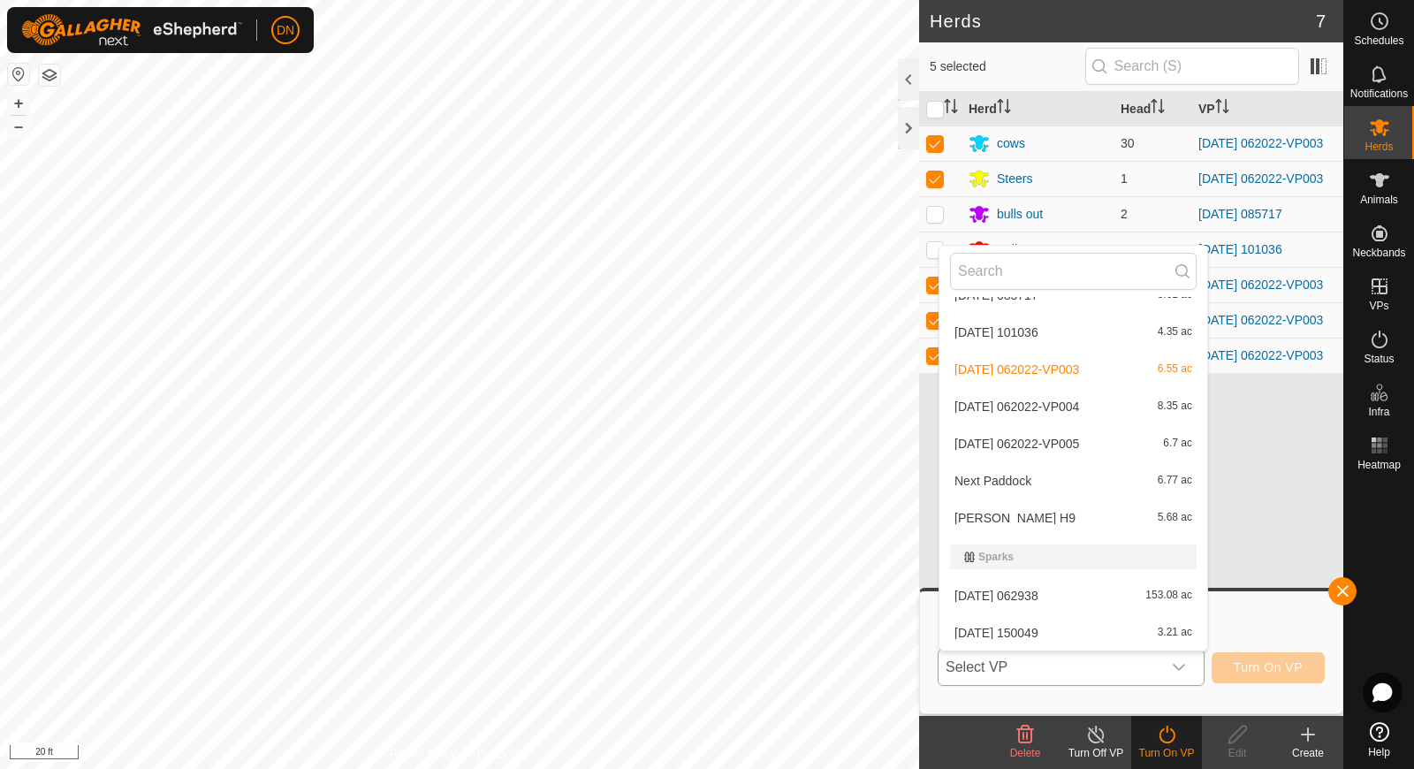
click at [1029, 479] on li "Next Paddock 6.77 ac" at bounding box center [1073, 480] width 268 height 35
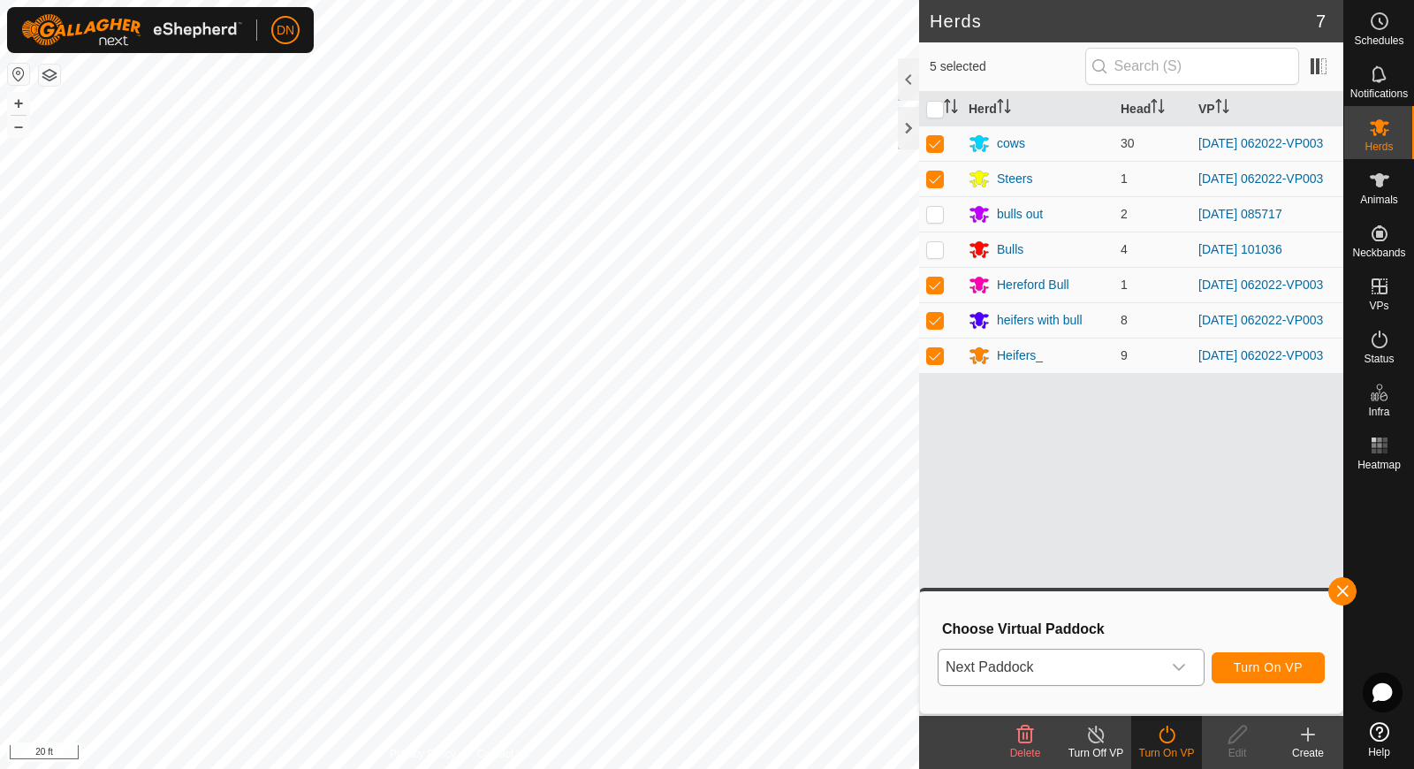
click at [1029, 479] on div "Herd Head VP cows 30 [DATE] 062022-VP003 Steers 1 [DATE] 062022-VP003 bulls out…" at bounding box center [1131, 404] width 424 height 624
click at [1338, 585] on button "button" at bounding box center [1342, 591] width 28 height 28
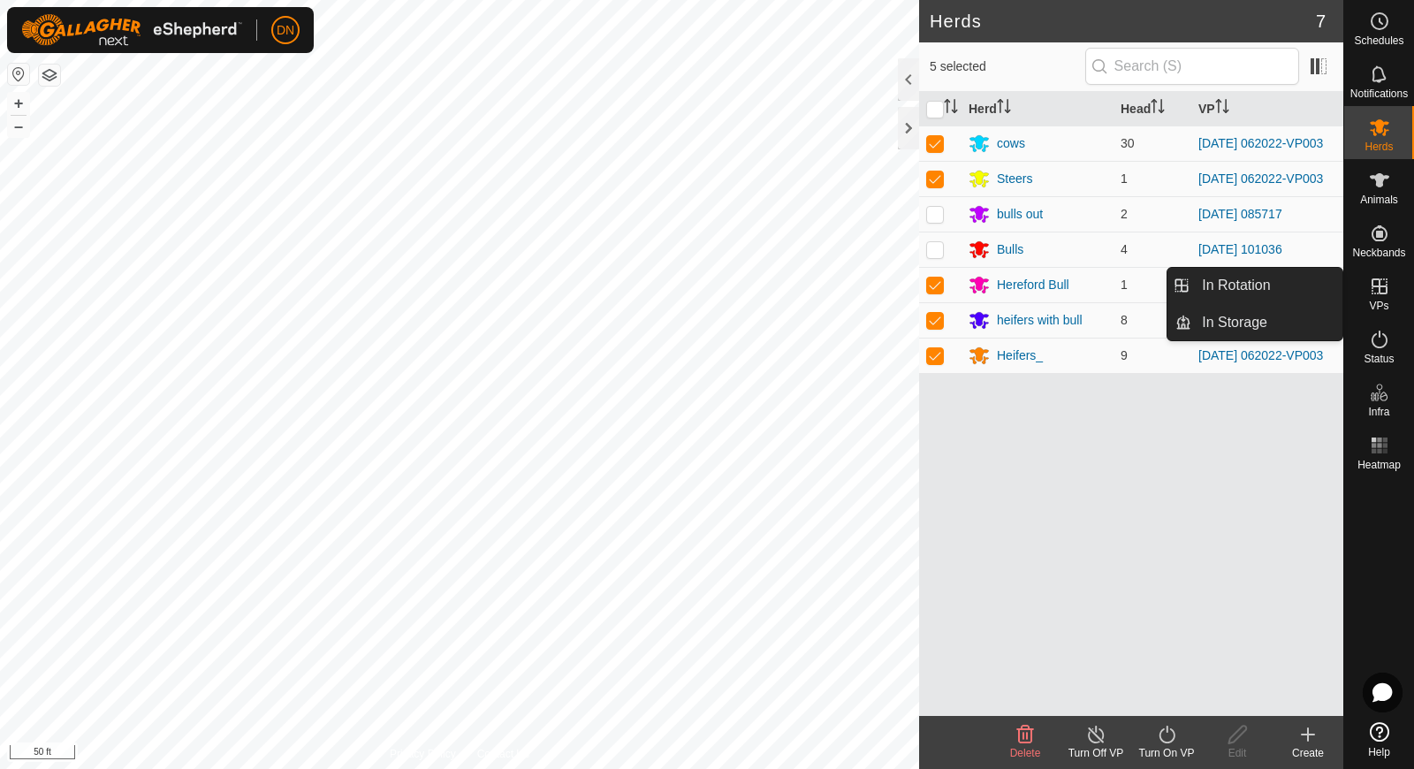
drag, startPoint x: 1397, startPoint y: 310, endPoint x: 1380, endPoint y: 283, distance: 32.1
click at [1380, 283] on icon at bounding box center [1379, 286] width 21 height 21
click at [1272, 276] on link "In Rotation" at bounding box center [1266, 285] width 151 height 35
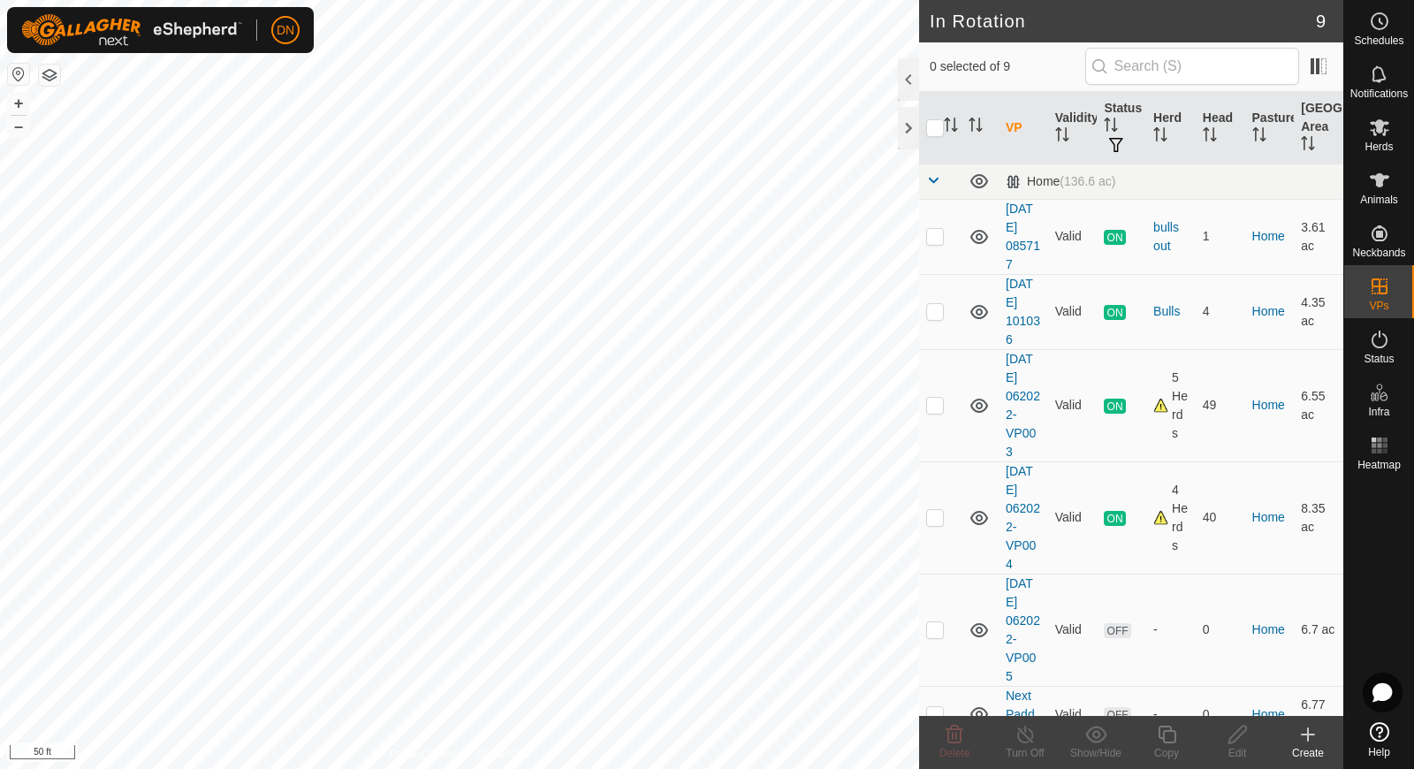
checkbox input "true"
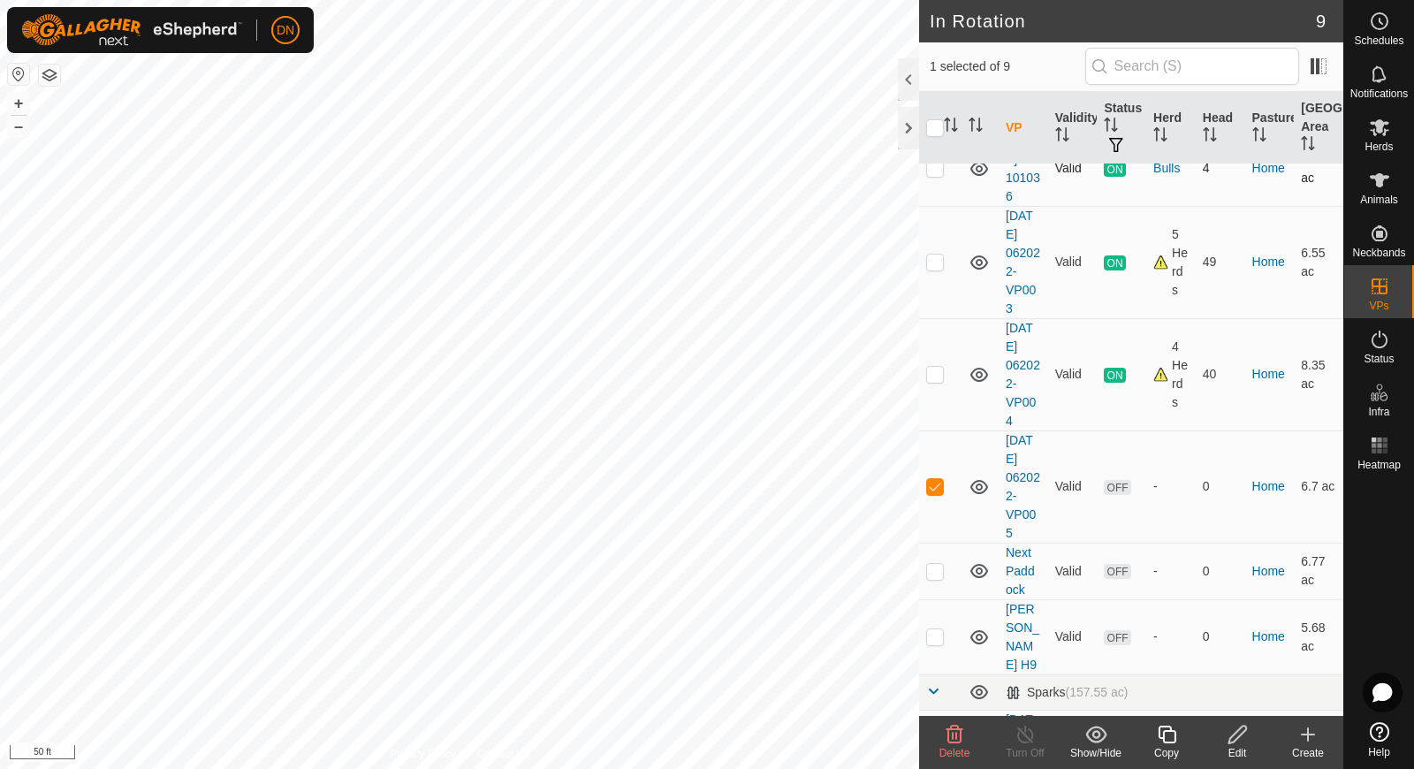
scroll to position [177, 0]
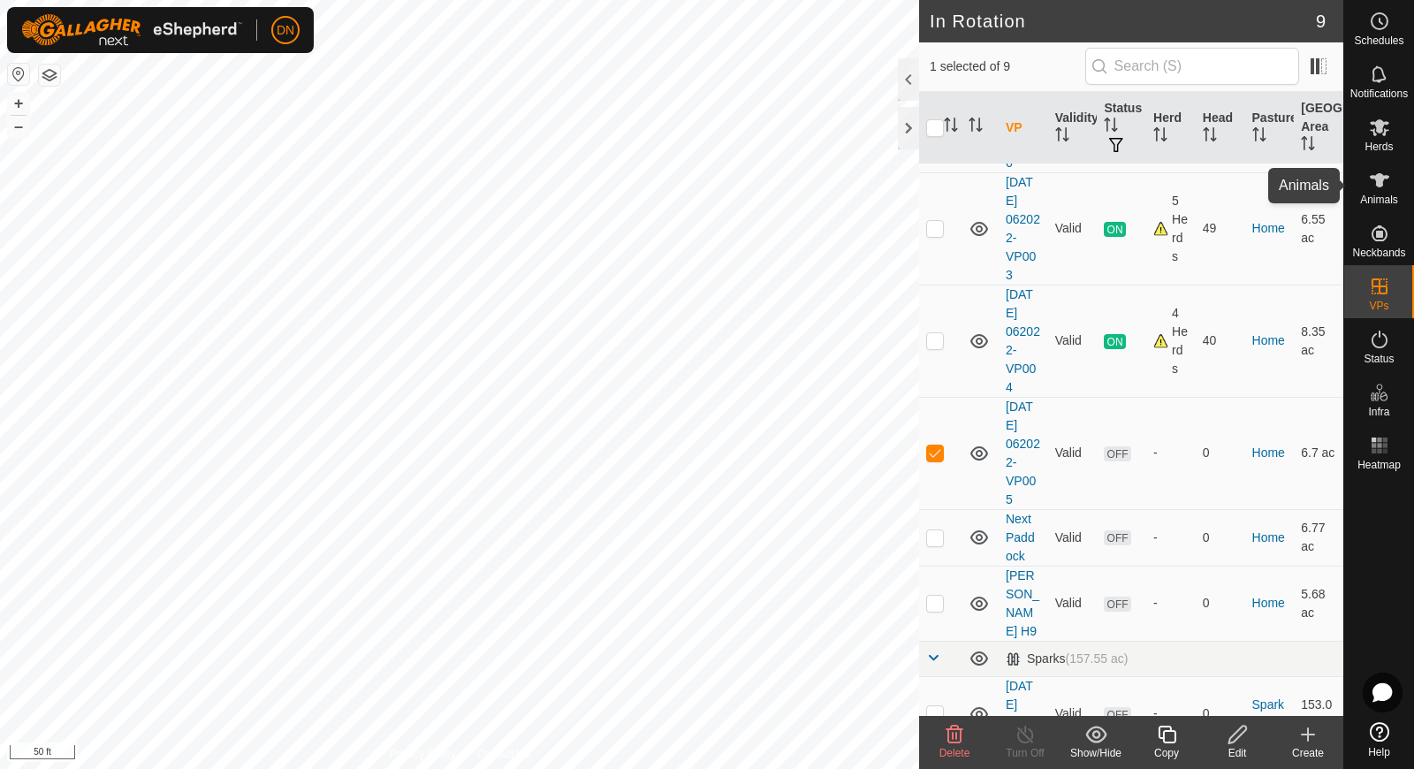
click at [1378, 177] on icon at bounding box center [1379, 180] width 19 height 14
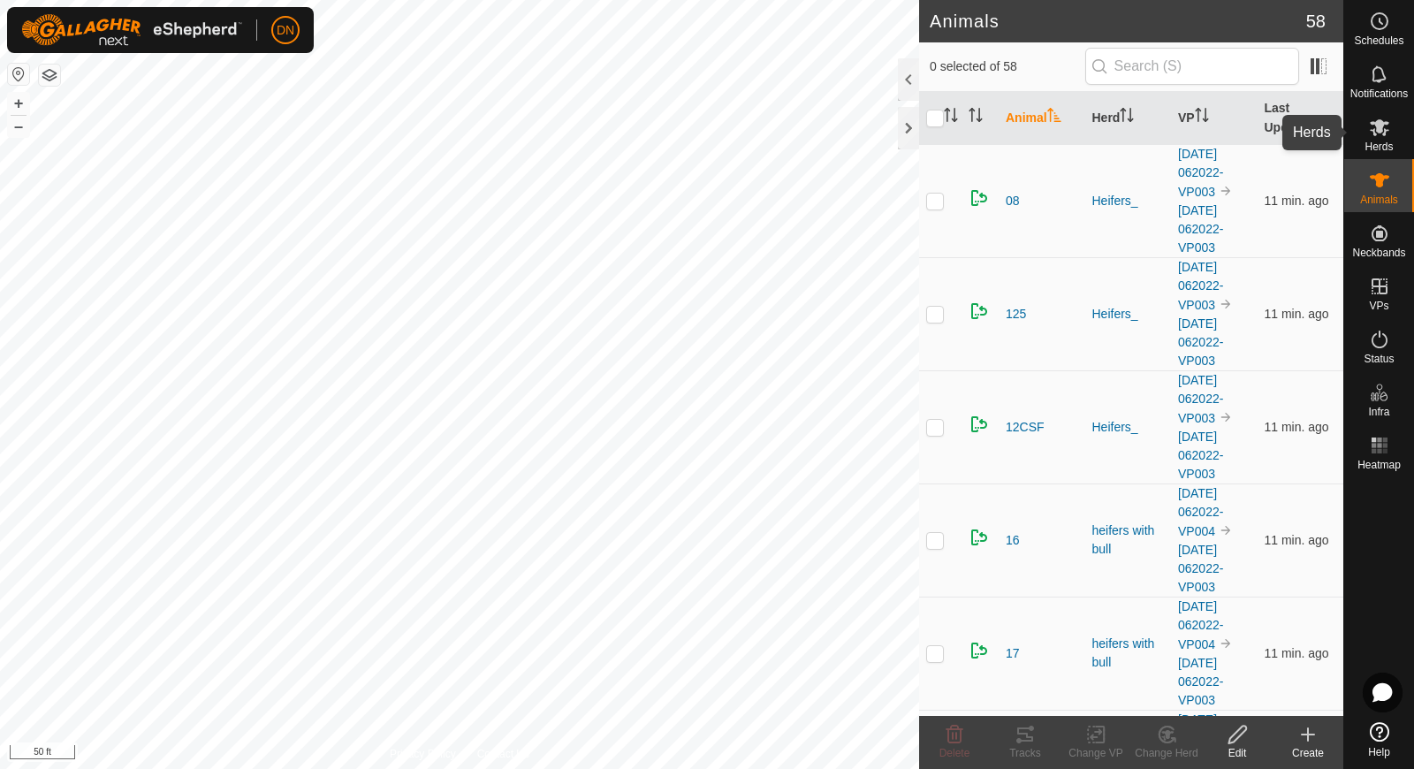
click at [1371, 129] on icon at bounding box center [1379, 127] width 21 height 21
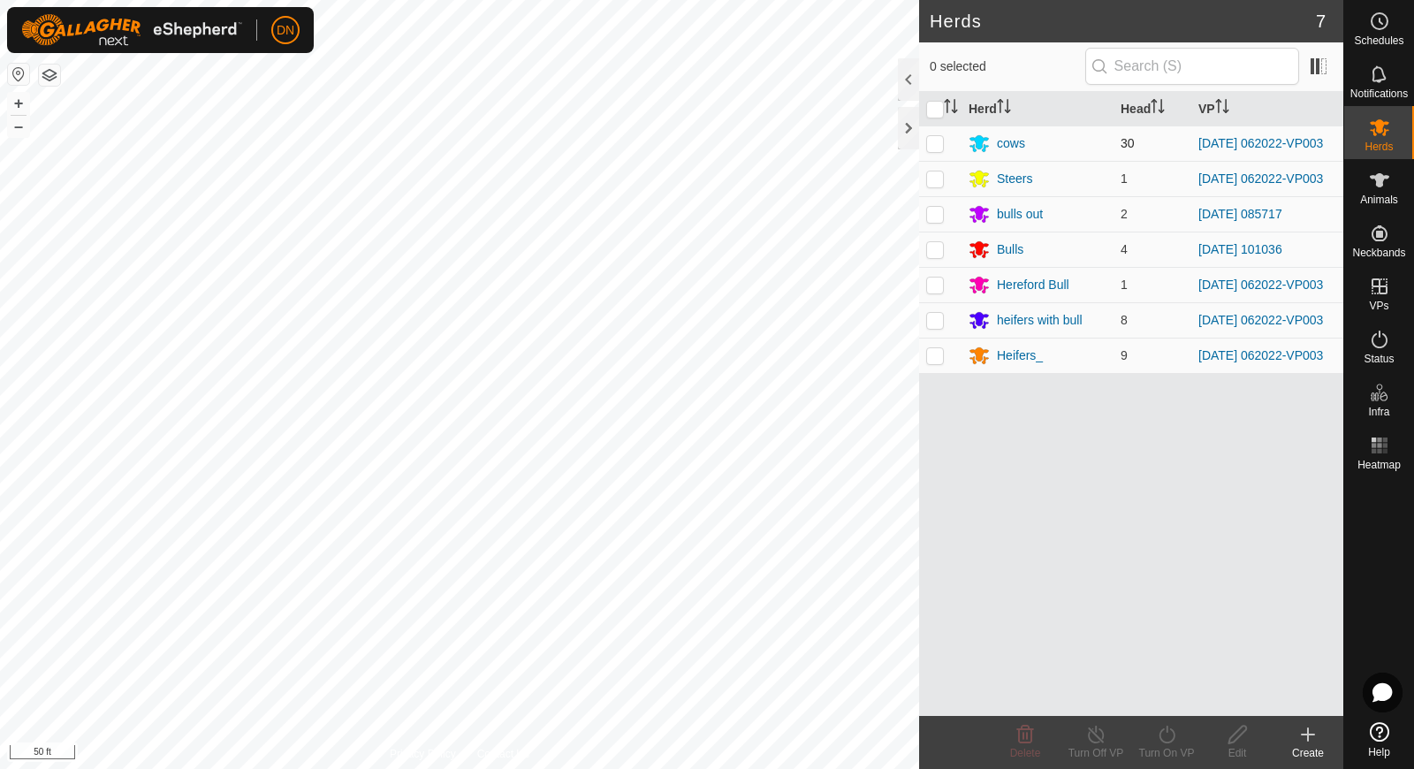
click at [939, 142] on p-checkbox at bounding box center [935, 143] width 18 height 14
checkbox input "true"
drag, startPoint x: 930, startPoint y: 177, endPoint x: 930, endPoint y: 201, distance: 23.9
click at [930, 179] on p-checkbox at bounding box center [935, 178] width 18 height 14
checkbox input "true"
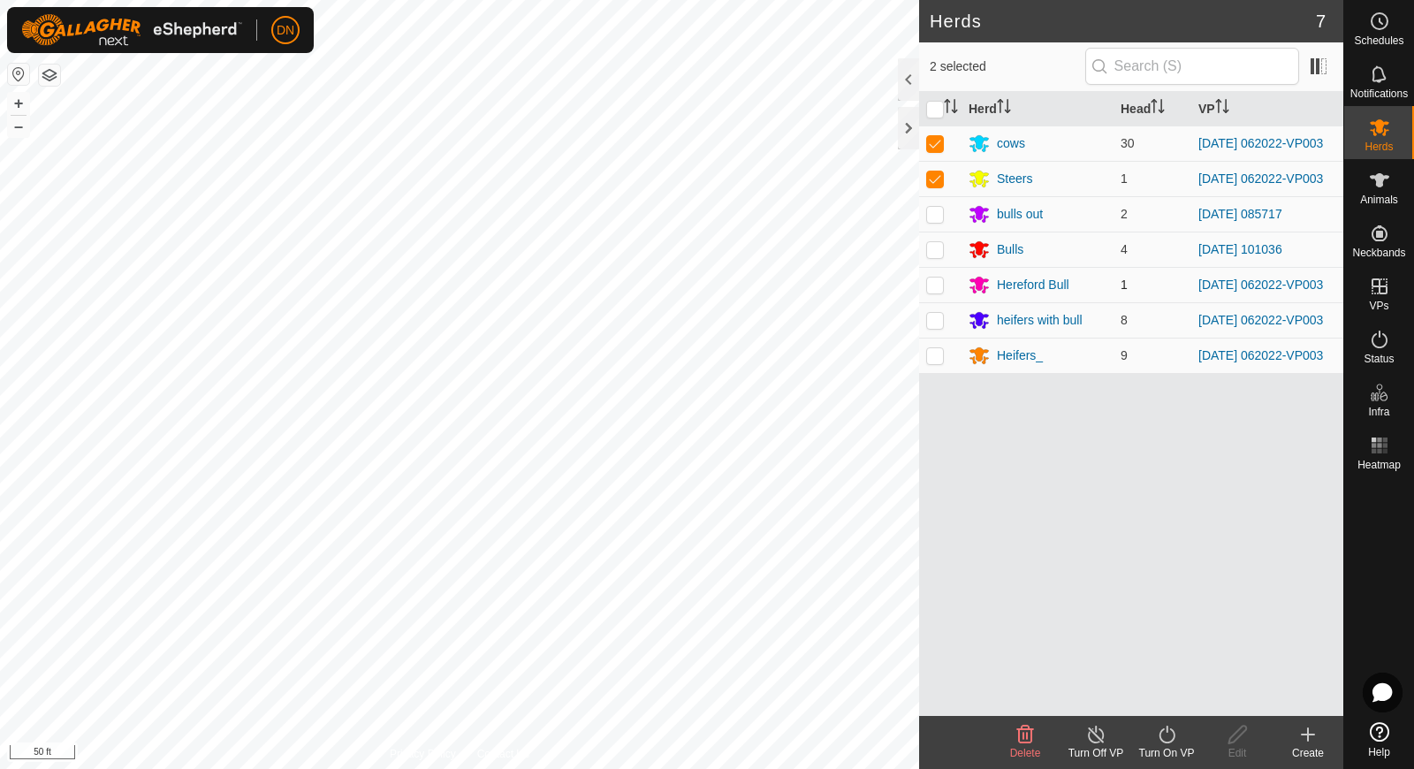
click at [928, 287] on p-checkbox at bounding box center [935, 284] width 18 height 14
checkbox input "true"
click at [933, 338] on td at bounding box center [940, 319] width 42 height 35
checkbox input "true"
click at [933, 362] on p-checkbox at bounding box center [935, 355] width 18 height 14
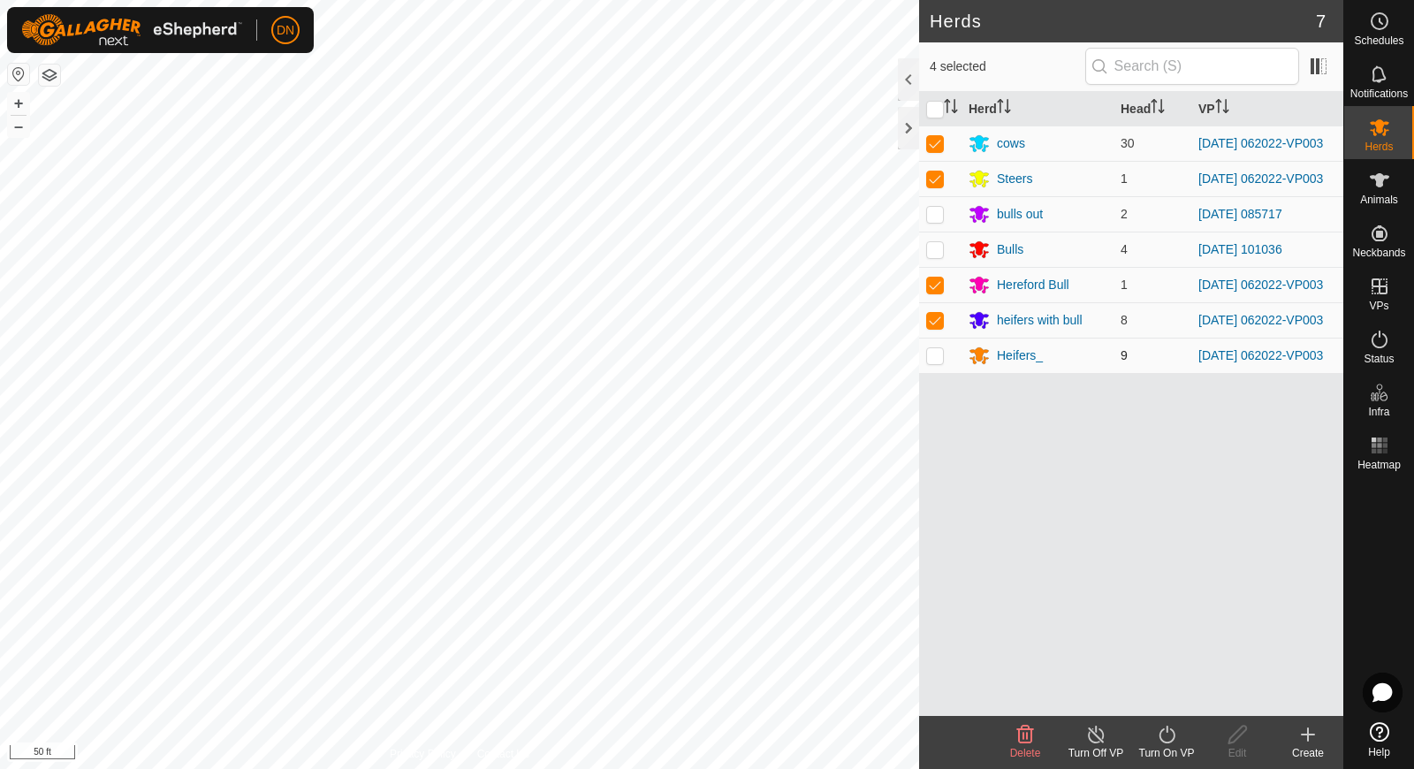
checkbox input "true"
click at [1170, 739] on icon at bounding box center [1167, 734] width 22 height 21
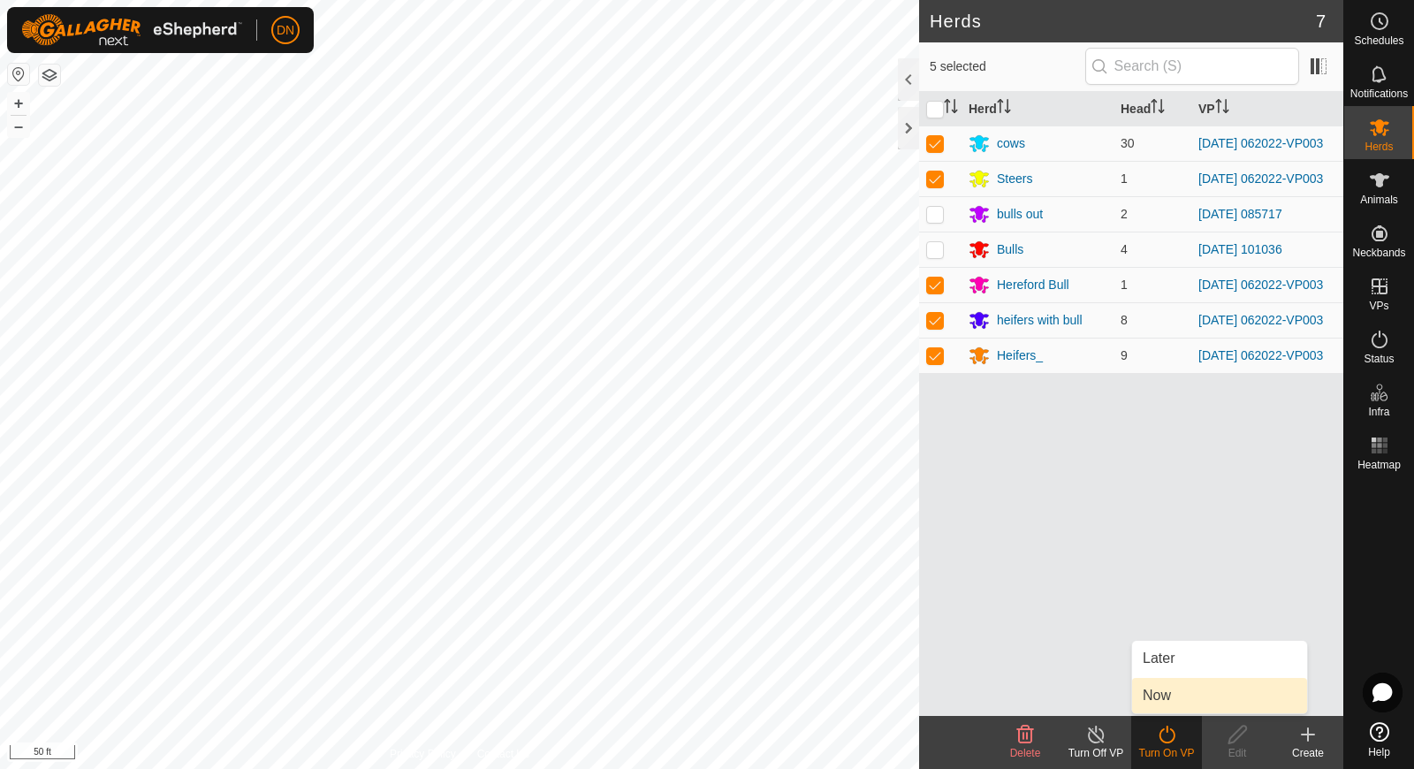
click at [1181, 697] on link "Now" at bounding box center [1219, 695] width 175 height 35
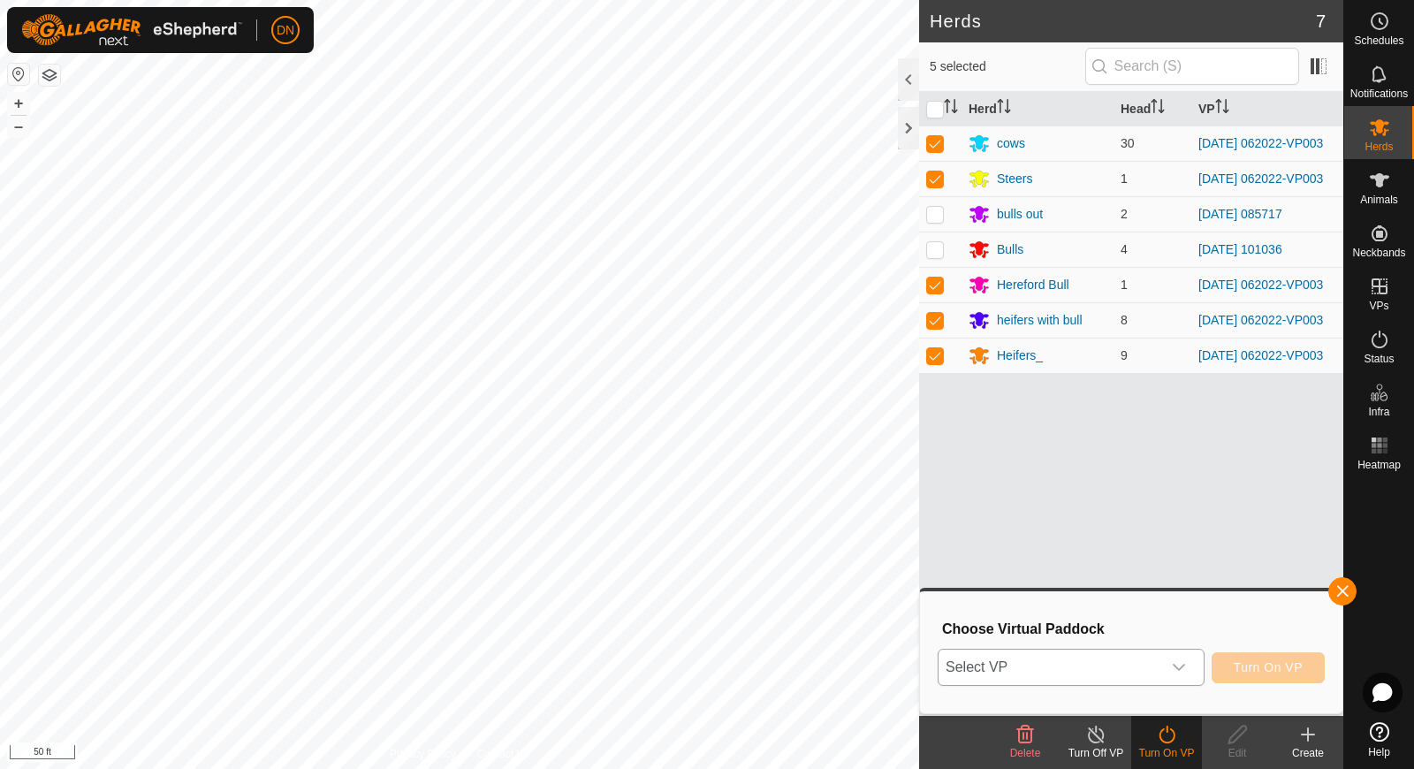
click at [1182, 667] on icon "dropdown trigger" at bounding box center [1179, 667] width 14 height 14
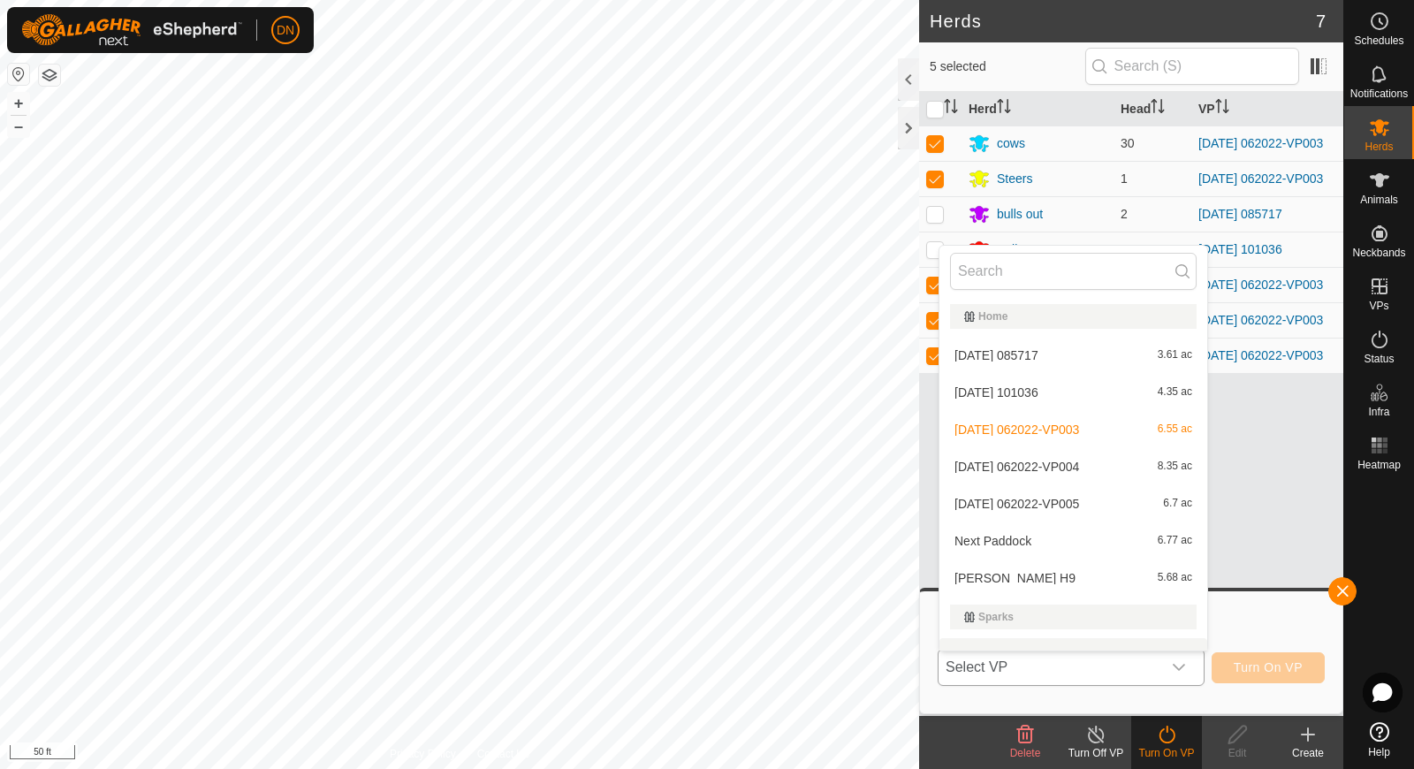
scroll to position [23, 0]
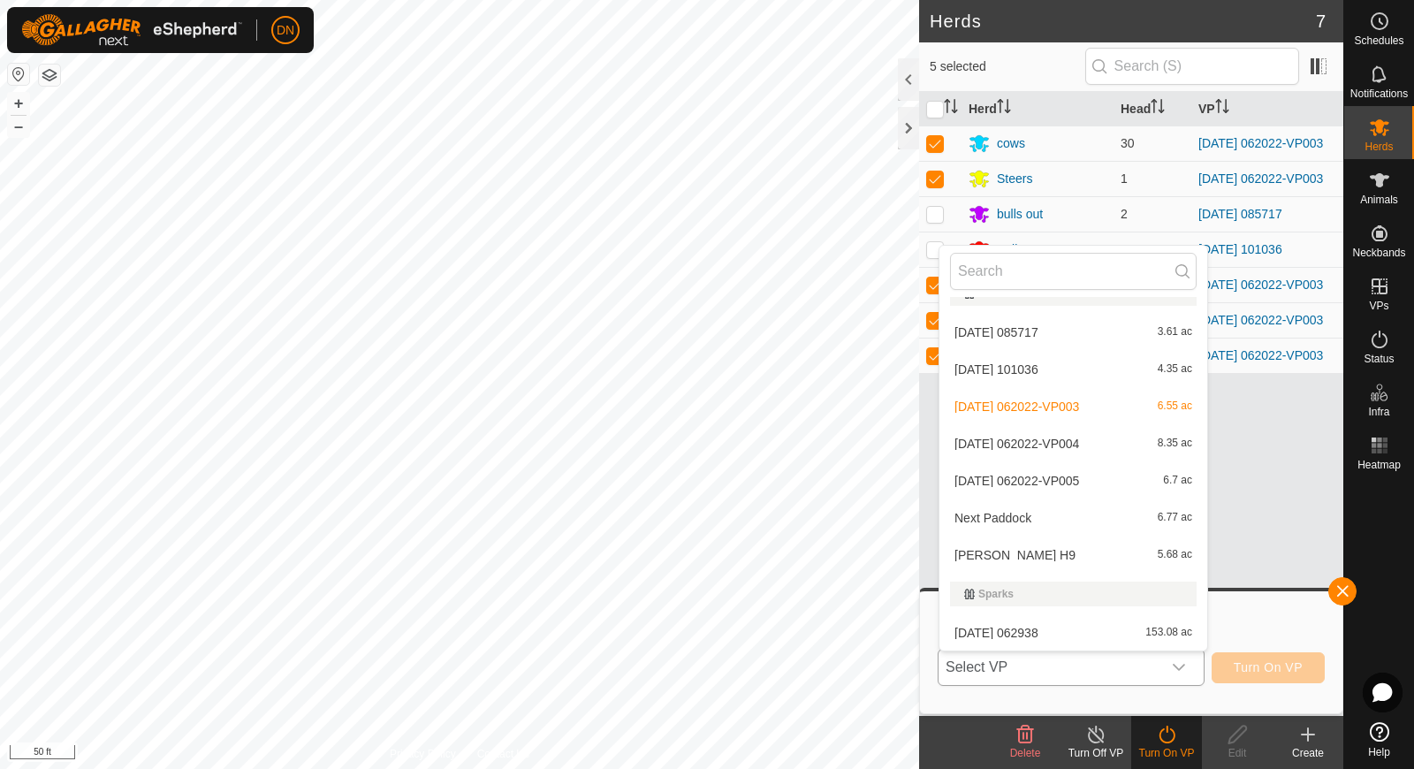
click at [1088, 477] on li "[DATE] 062022-VP005 6.7 ac" at bounding box center [1073, 480] width 268 height 35
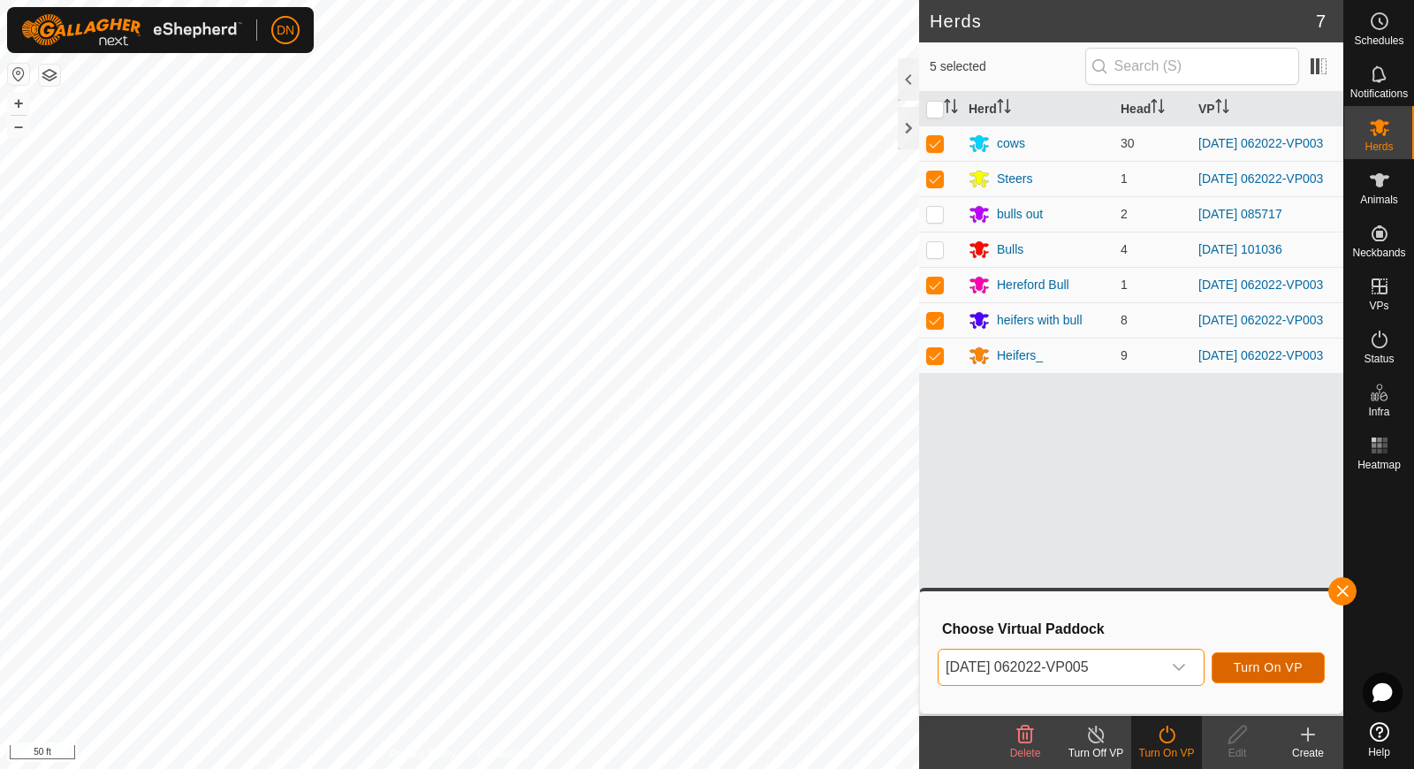
click at [1260, 658] on button "Turn On VP" at bounding box center [1267, 667] width 113 height 31
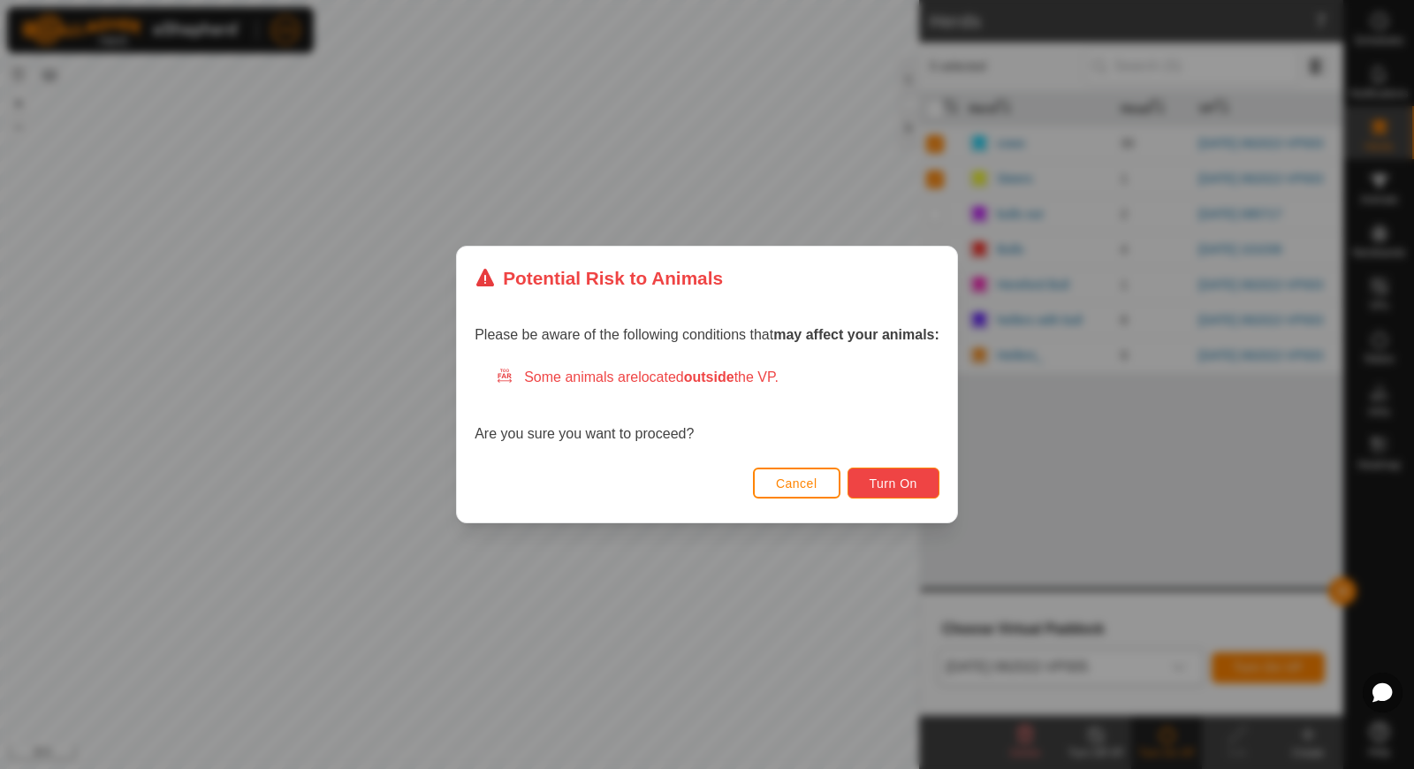
click at [894, 475] on button "Turn On" at bounding box center [893, 482] width 92 height 31
